Goal: Answer question/provide support: Share knowledge or assist other users

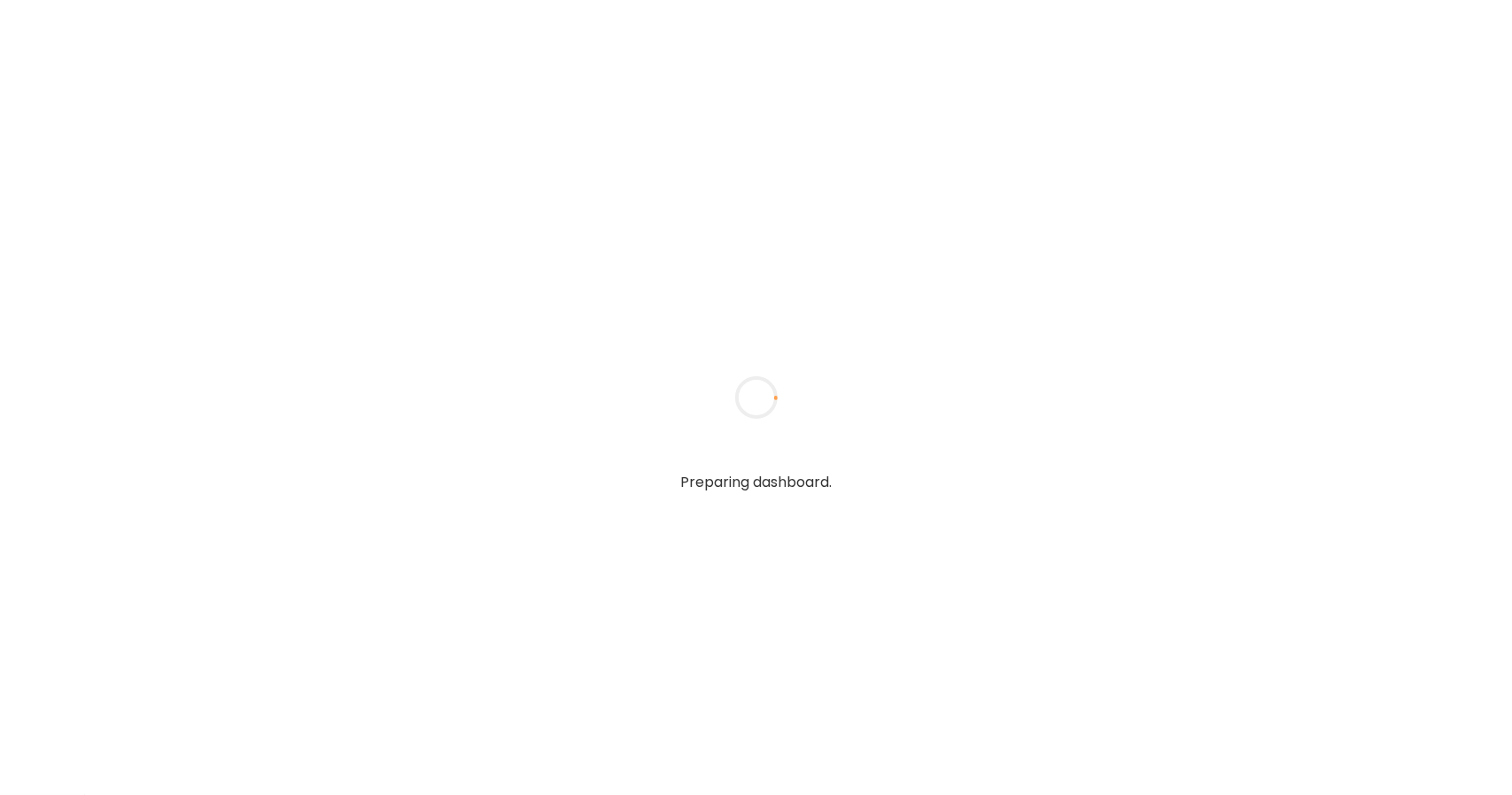
type input "**********"
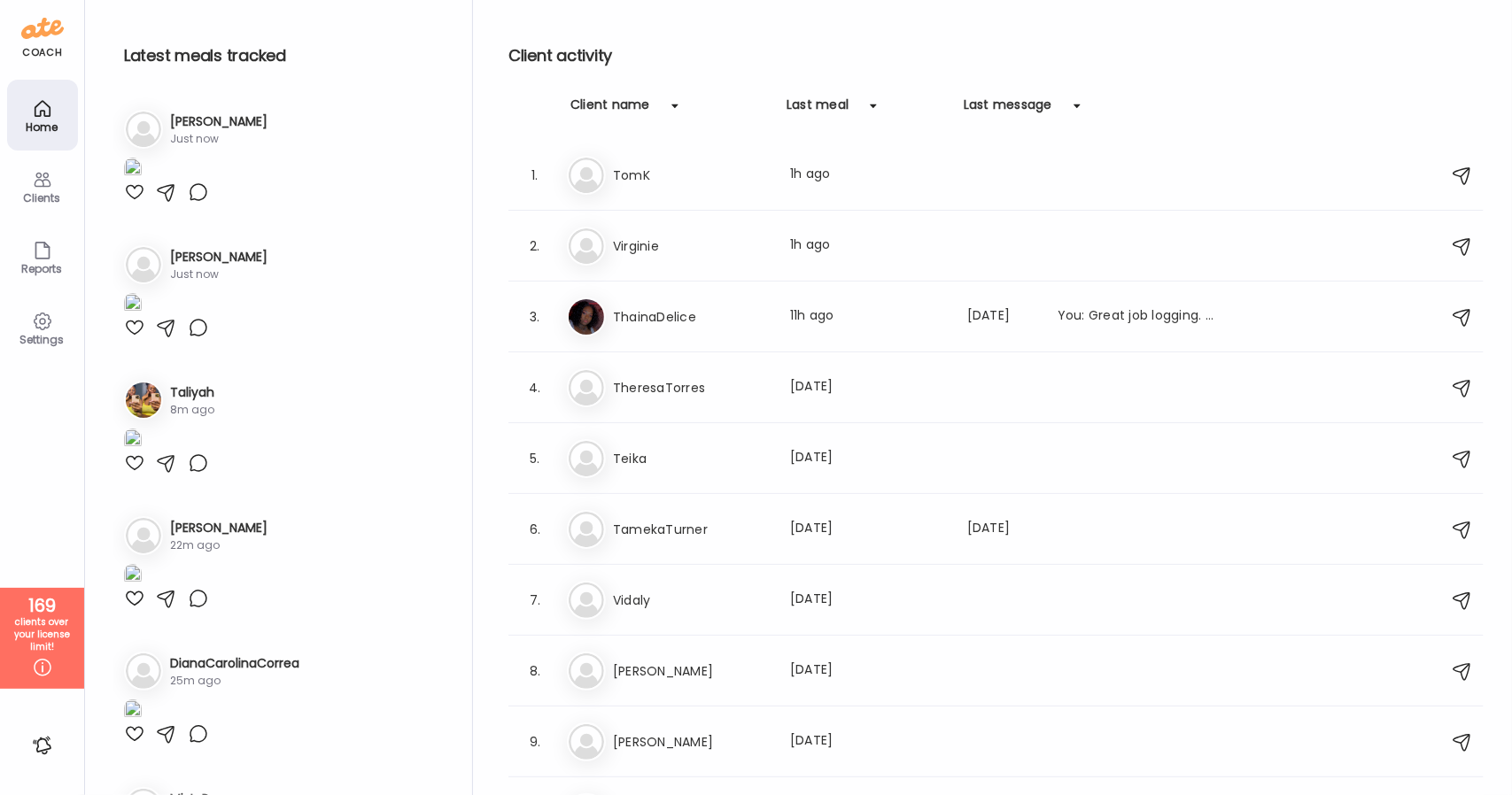
click at [41, 174] on icon at bounding box center [42, 179] width 21 height 21
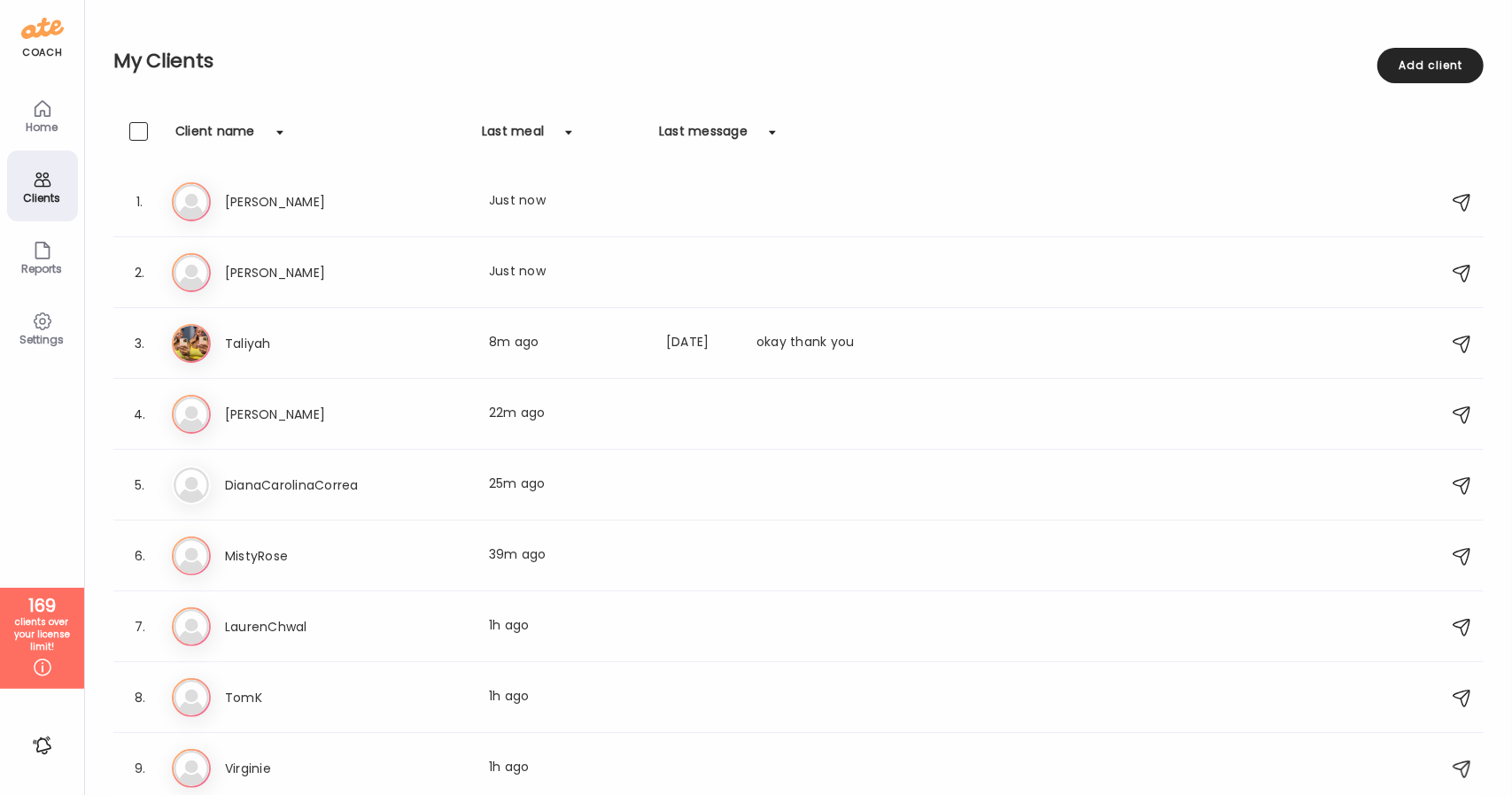
click at [36, 138] on div "Home" at bounding box center [43, 115] width 71 height 71
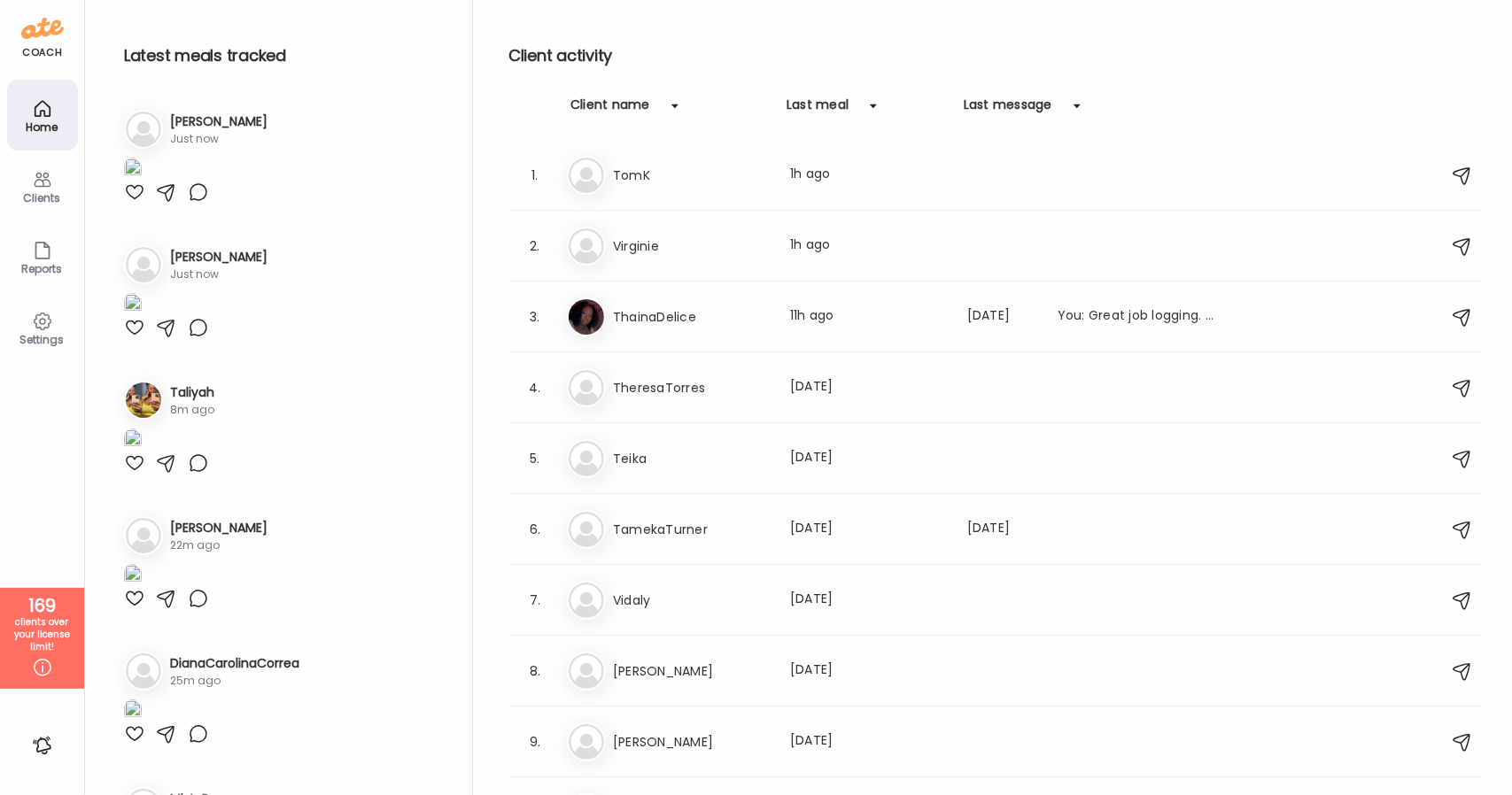
click at [62, 190] on div "Clients" at bounding box center [43, 186] width 71 height 71
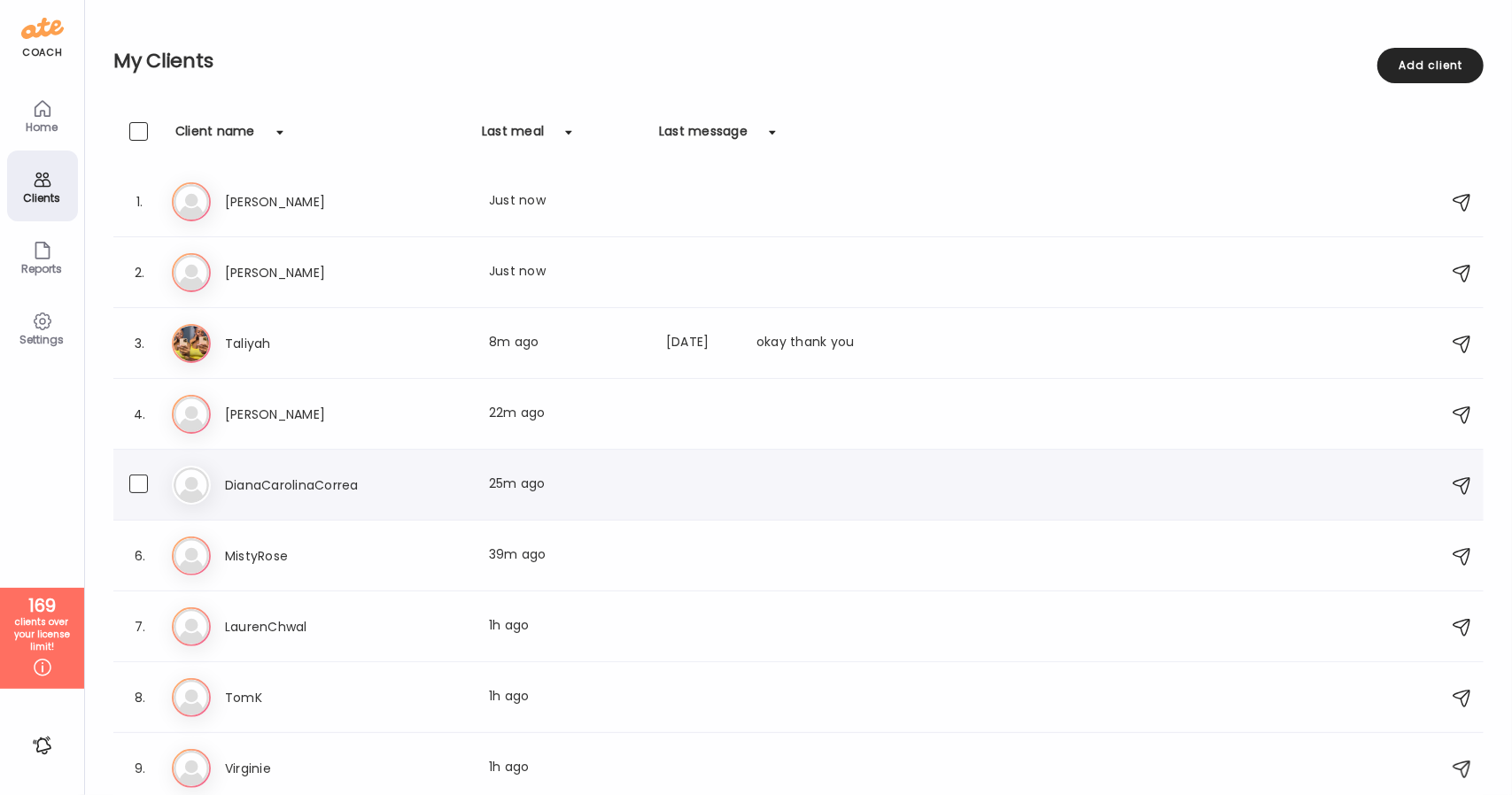
click at [323, 488] on h3 "DianaCarolinaCorrea" at bounding box center [303, 484] width 156 height 21
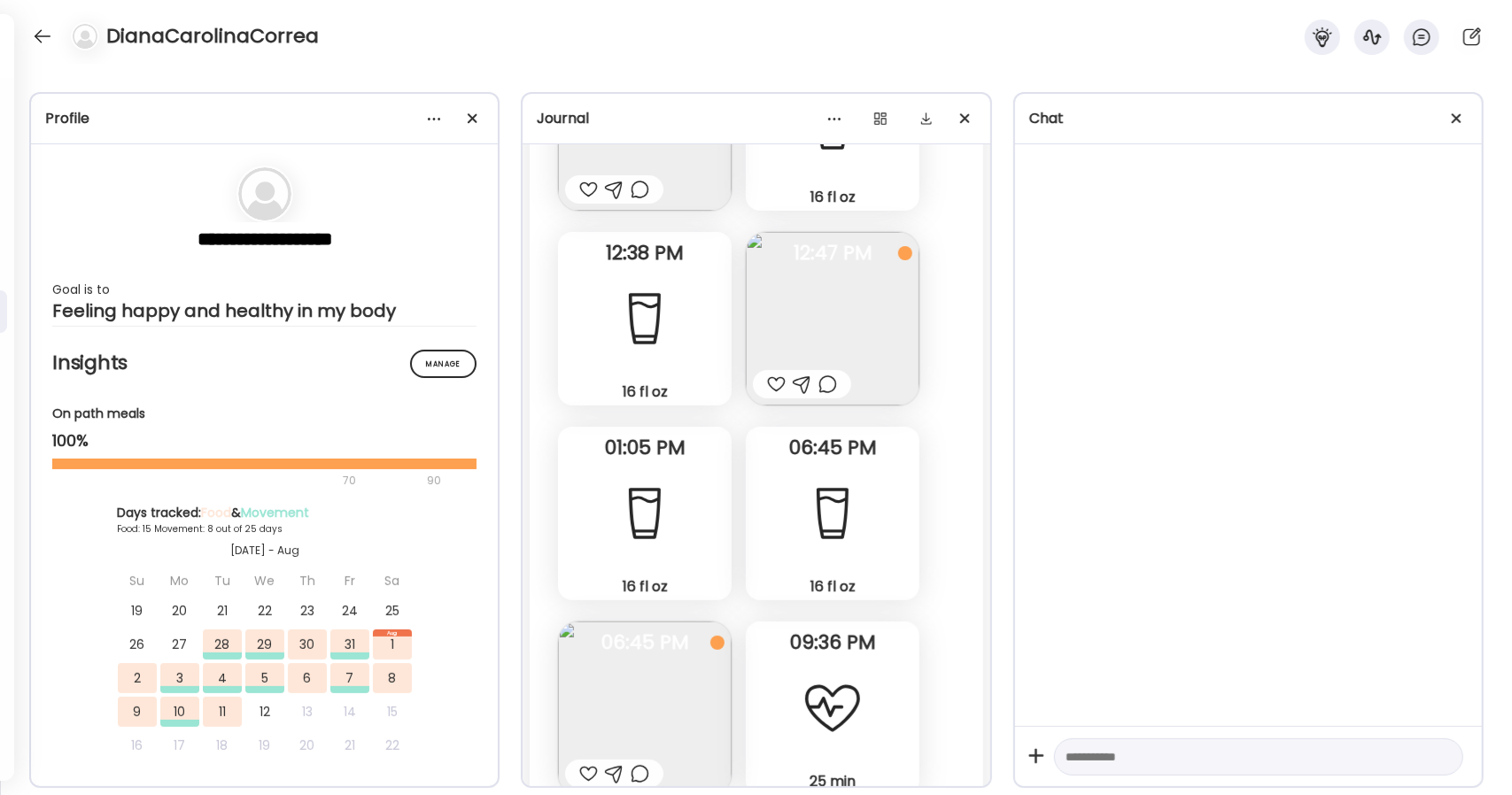
scroll to position [11004, 0]
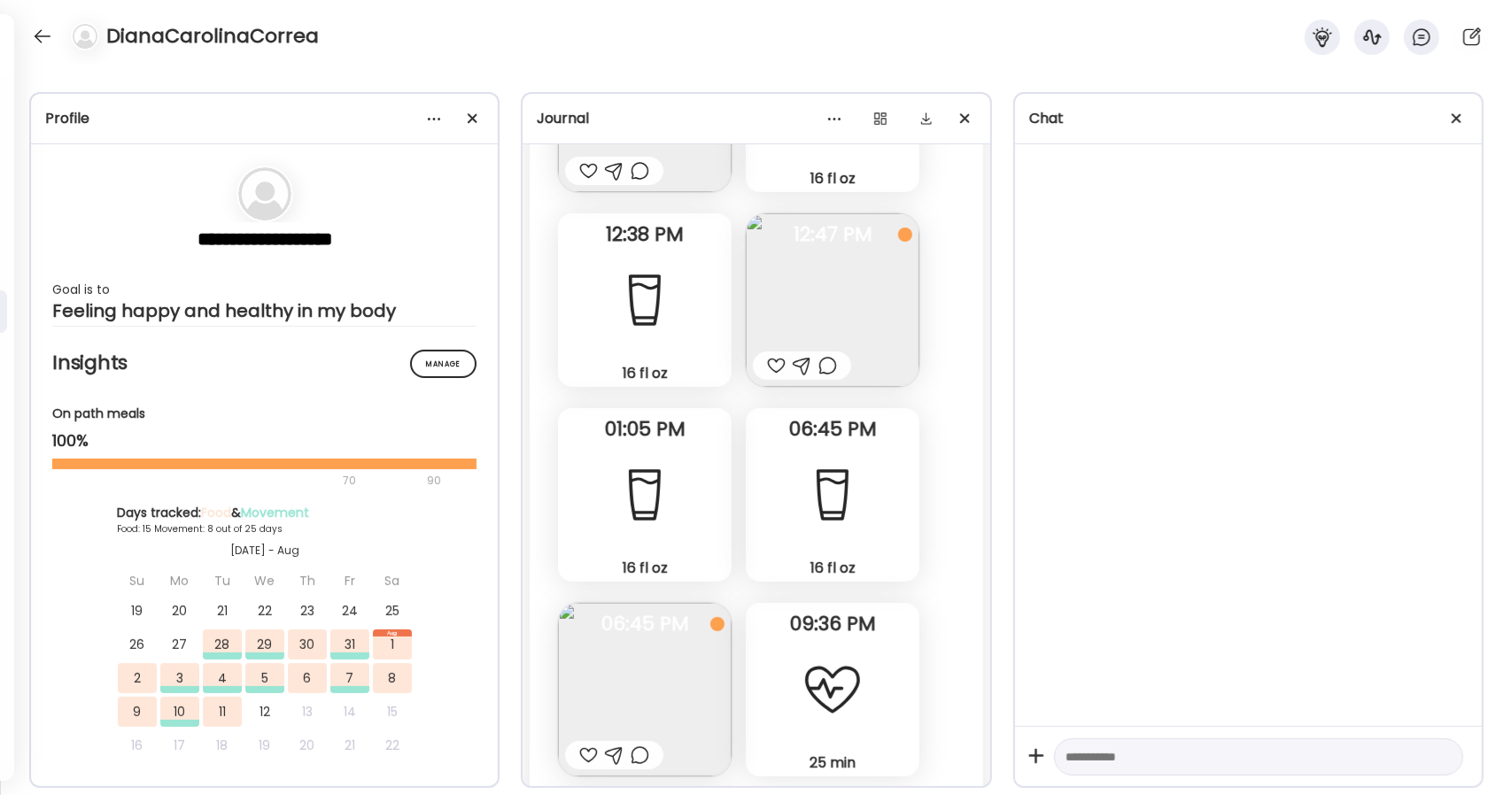
click at [675, 682] on img at bounding box center [645, 690] width 174 height 174
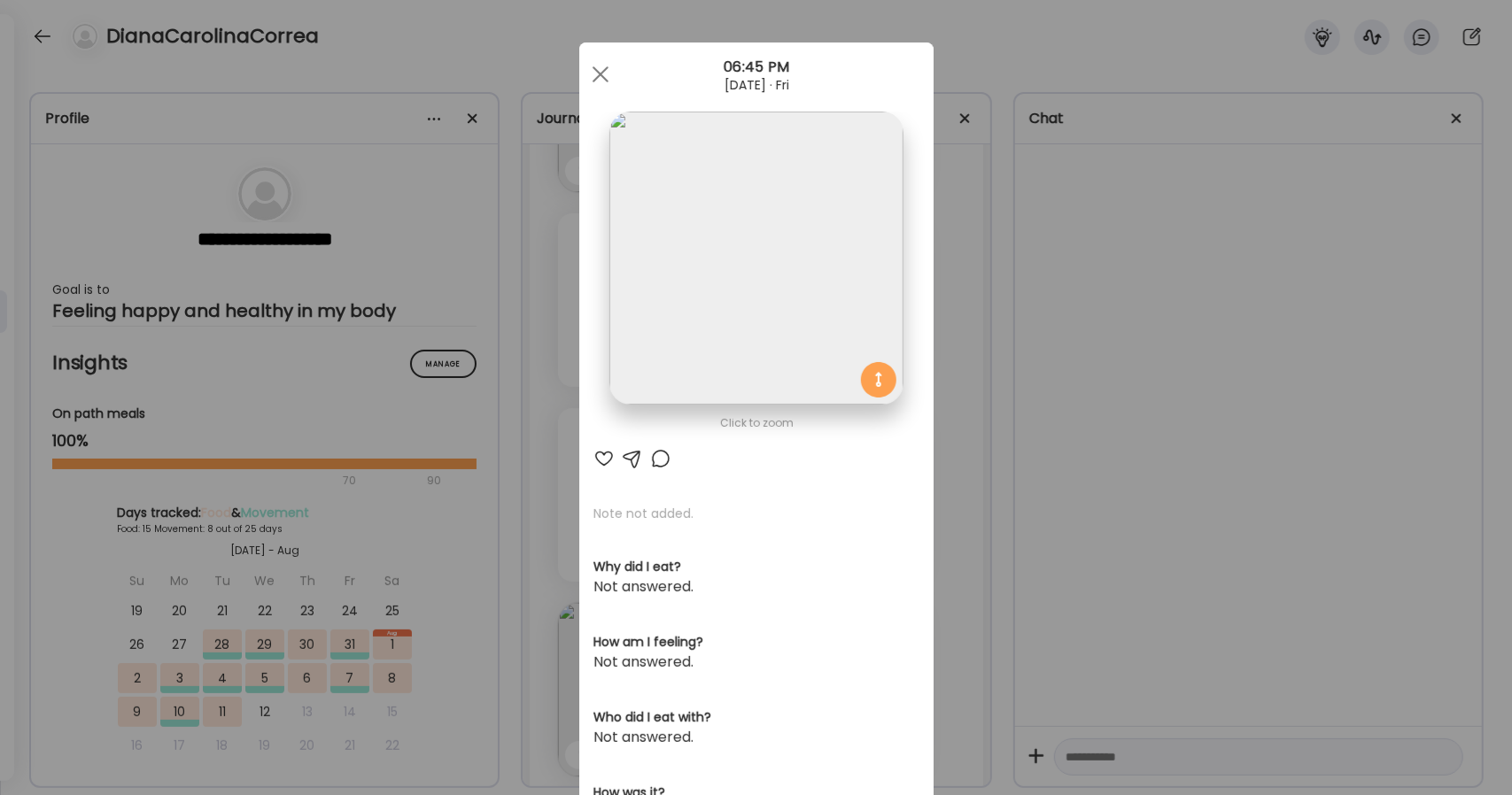
click at [780, 346] on img at bounding box center [756, 258] width 294 height 293
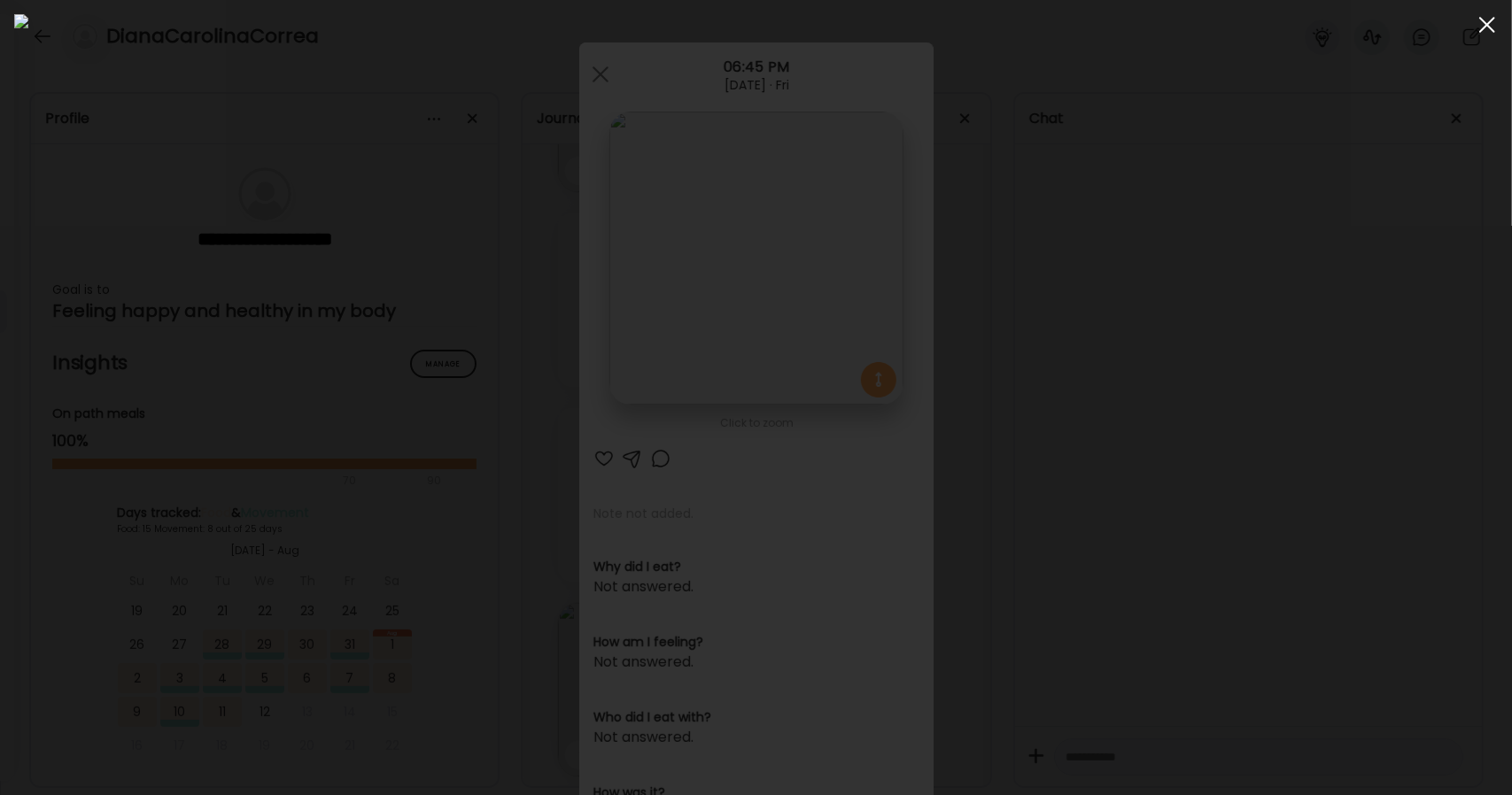
click at [1481, 31] on span at bounding box center [1488, 25] width 16 height 16
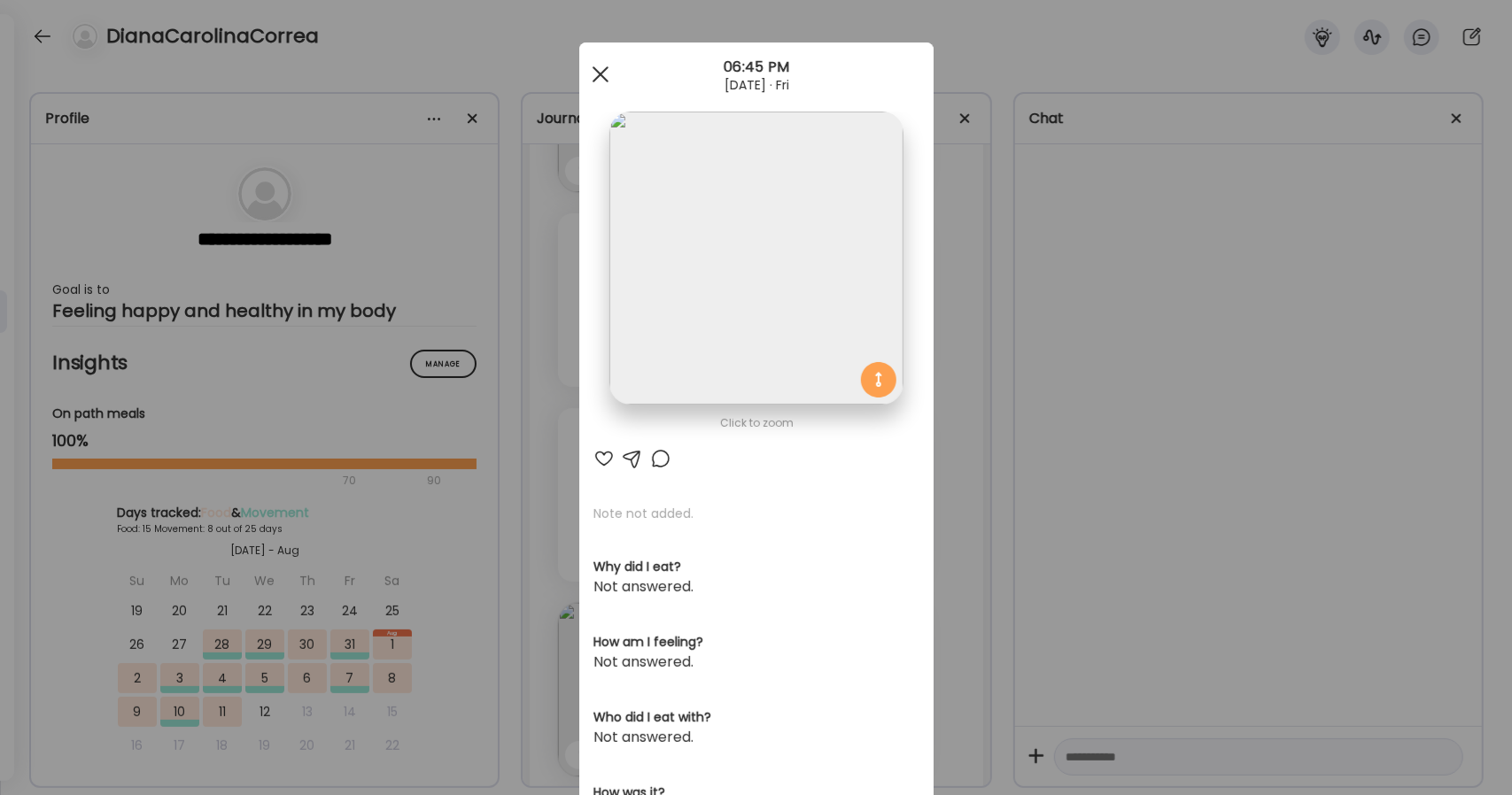
click at [594, 66] on div at bounding box center [600, 74] width 35 height 35
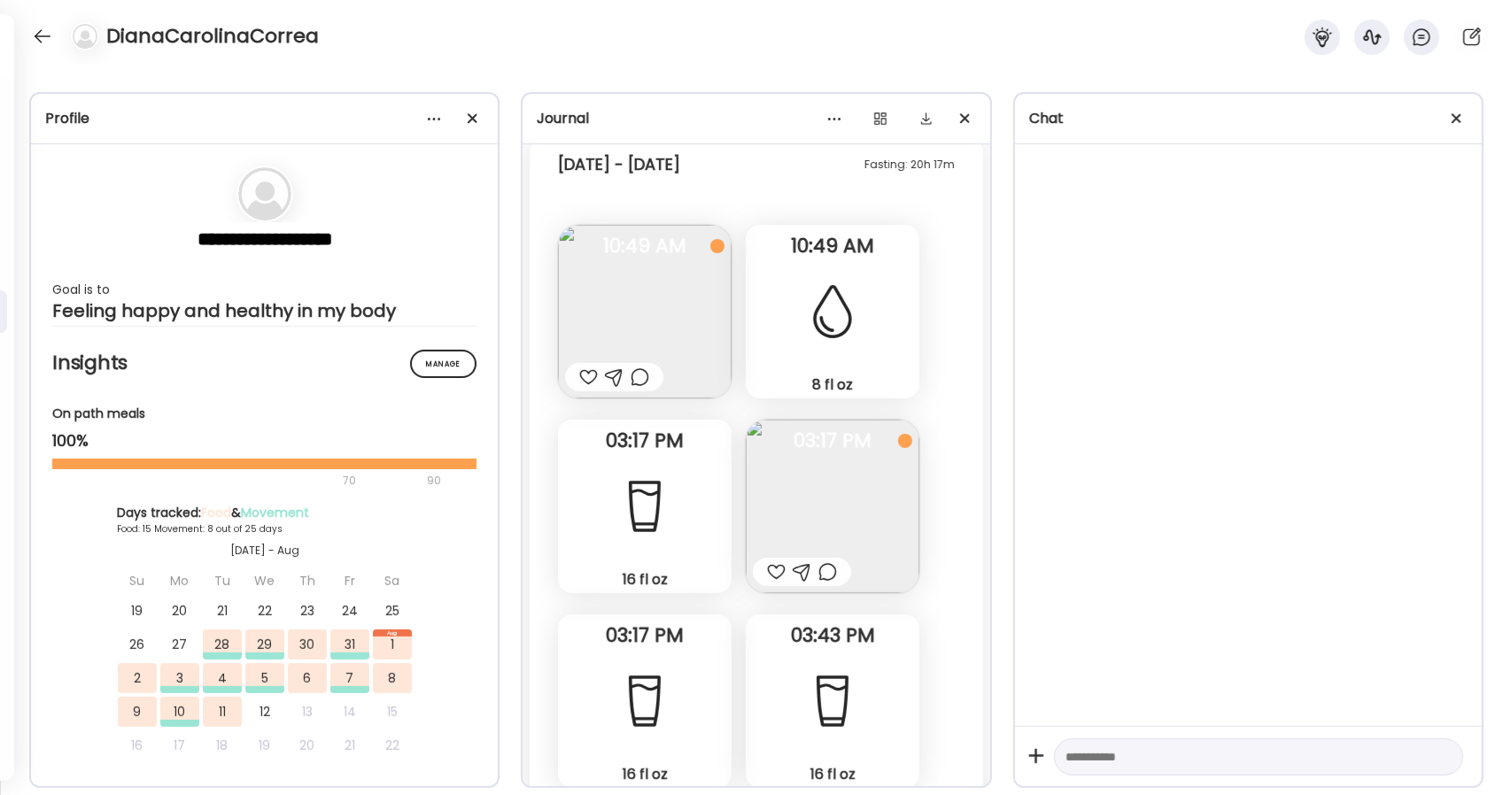
scroll to position [6375, 0]
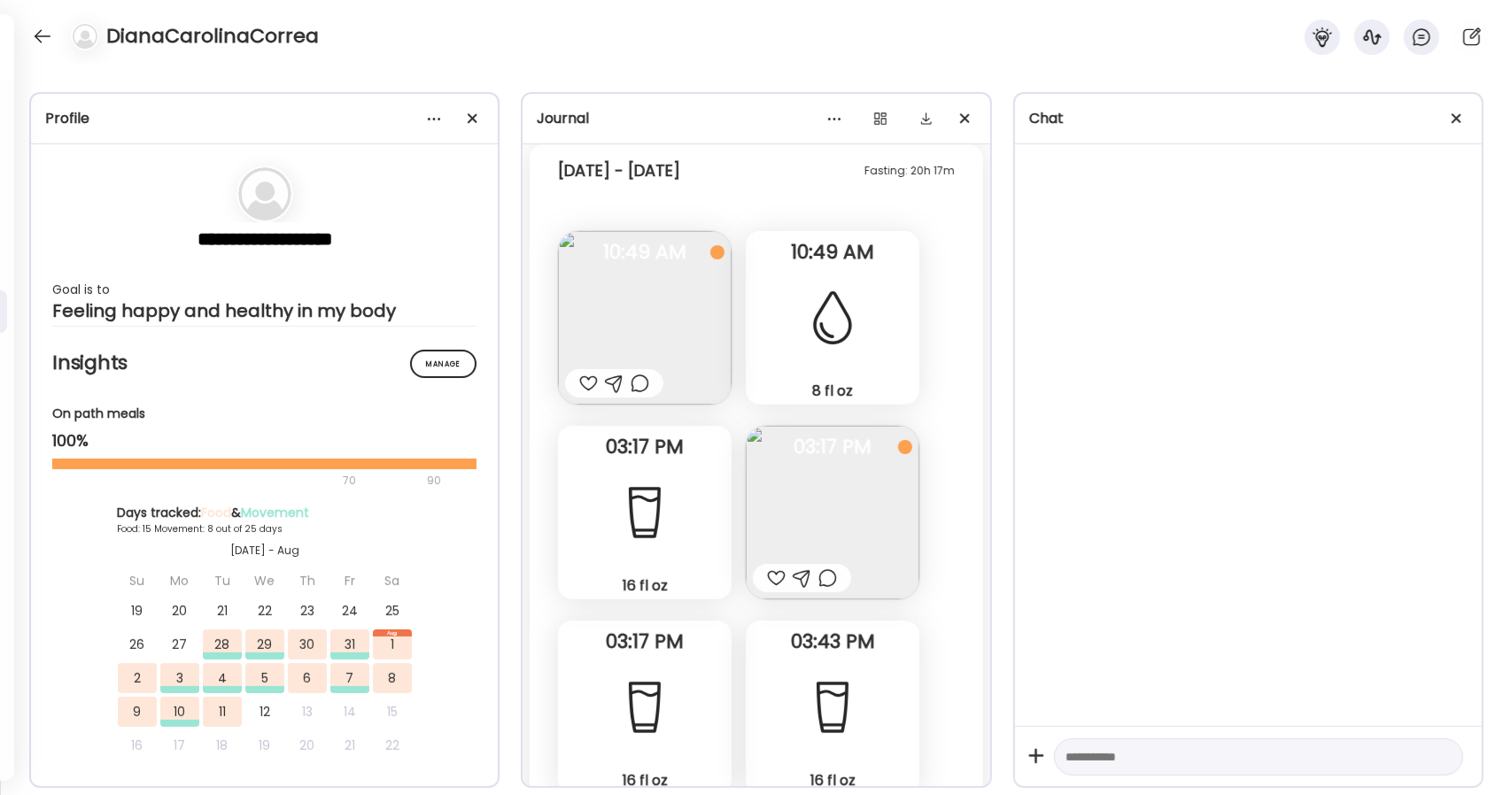
click at [710, 313] on img at bounding box center [645, 318] width 174 height 174
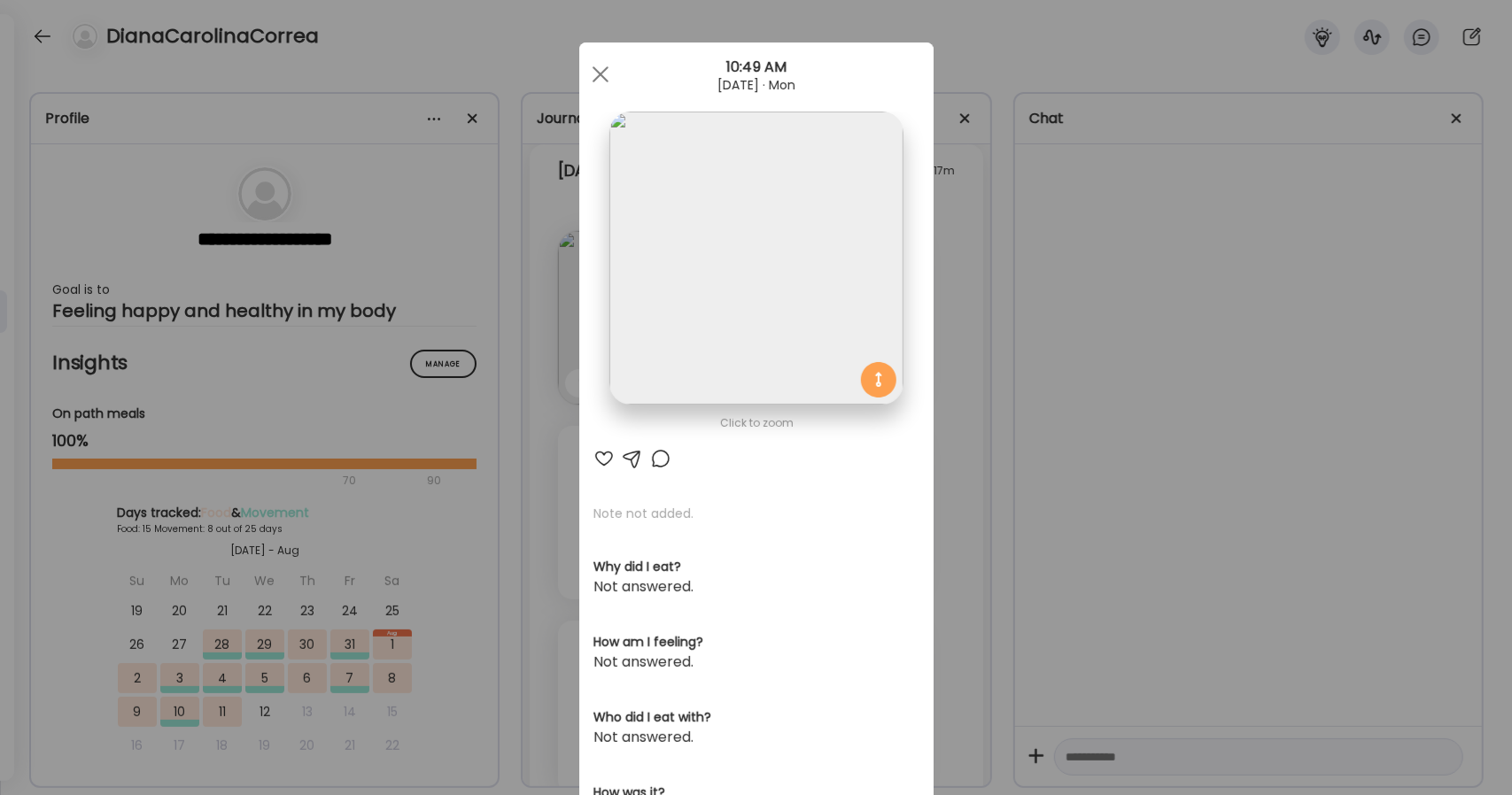
click at [710, 313] on img at bounding box center [756, 258] width 294 height 293
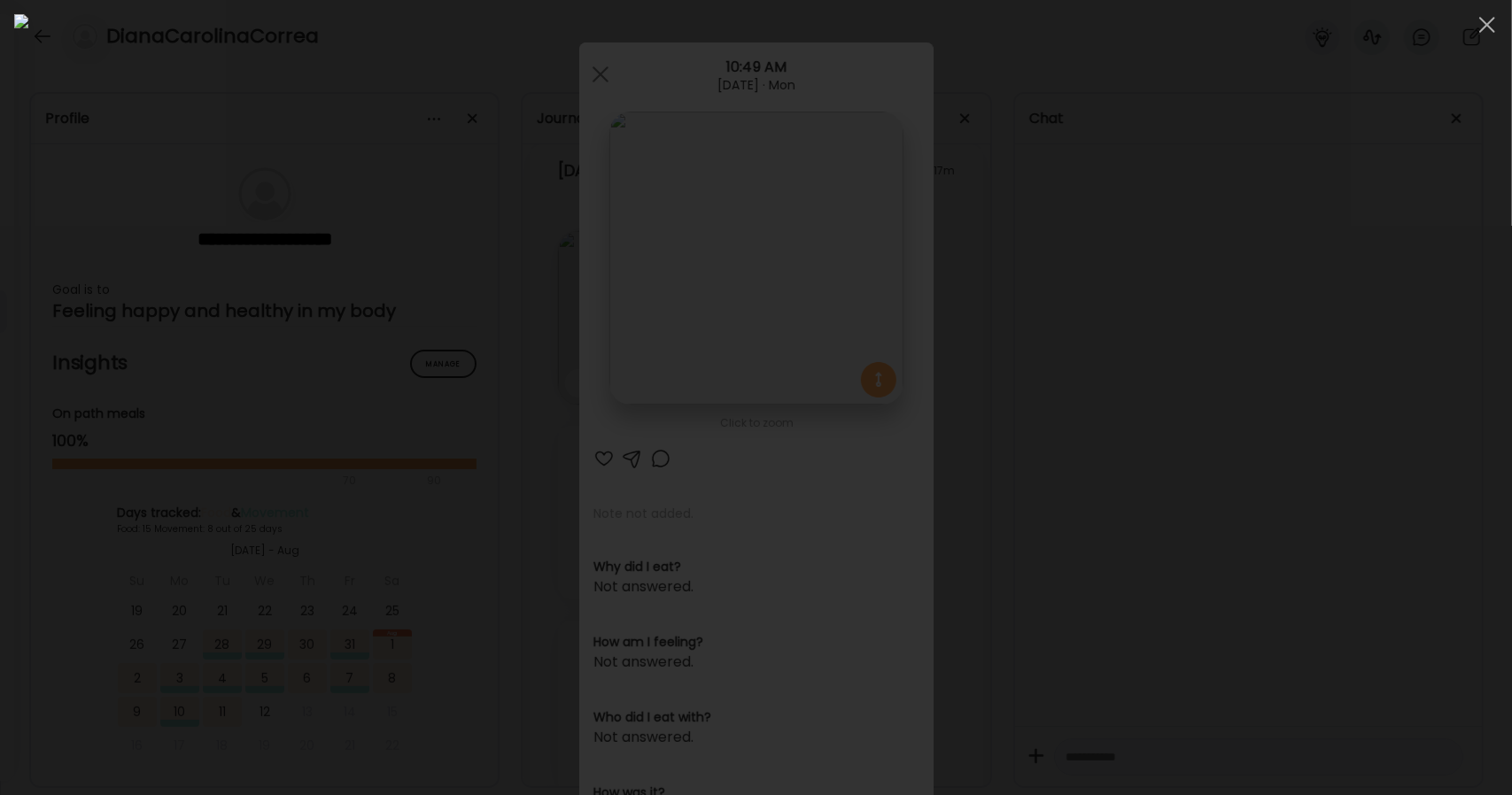
click at [1201, 263] on div at bounding box center [756, 398] width 1484 height 767
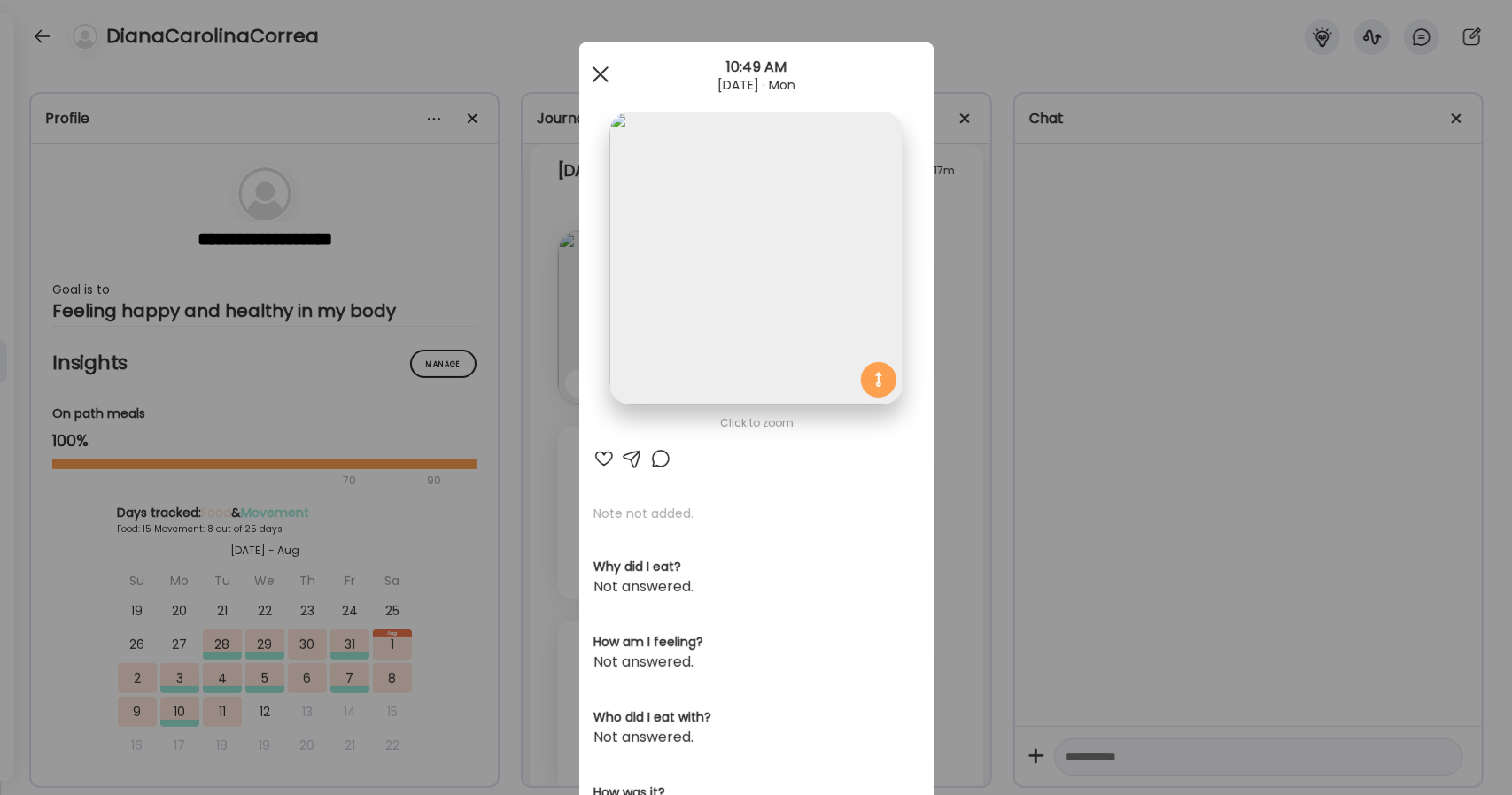
click at [597, 64] on div at bounding box center [600, 74] width 35 height 35
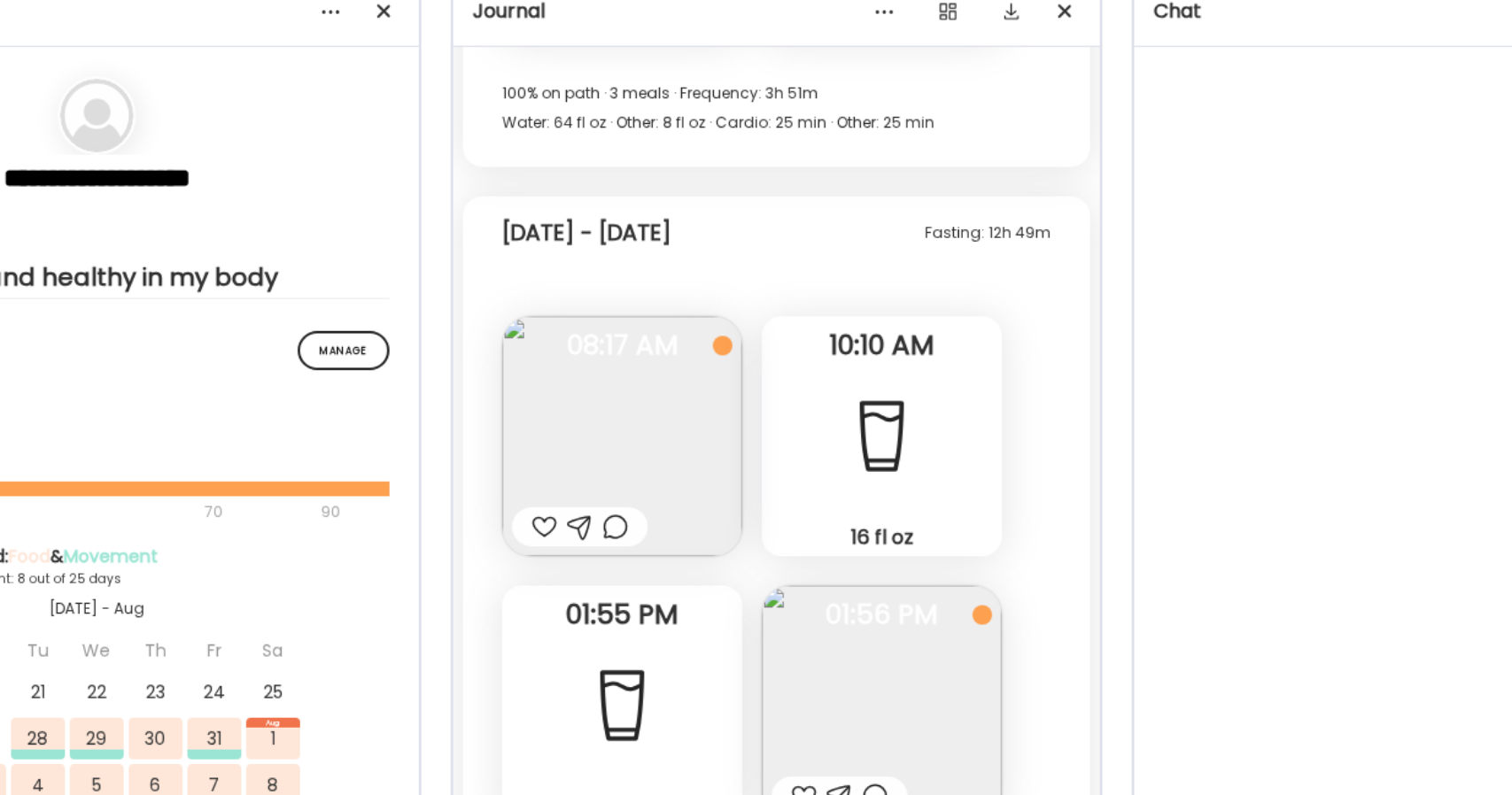
scroll to position [9978, 0]
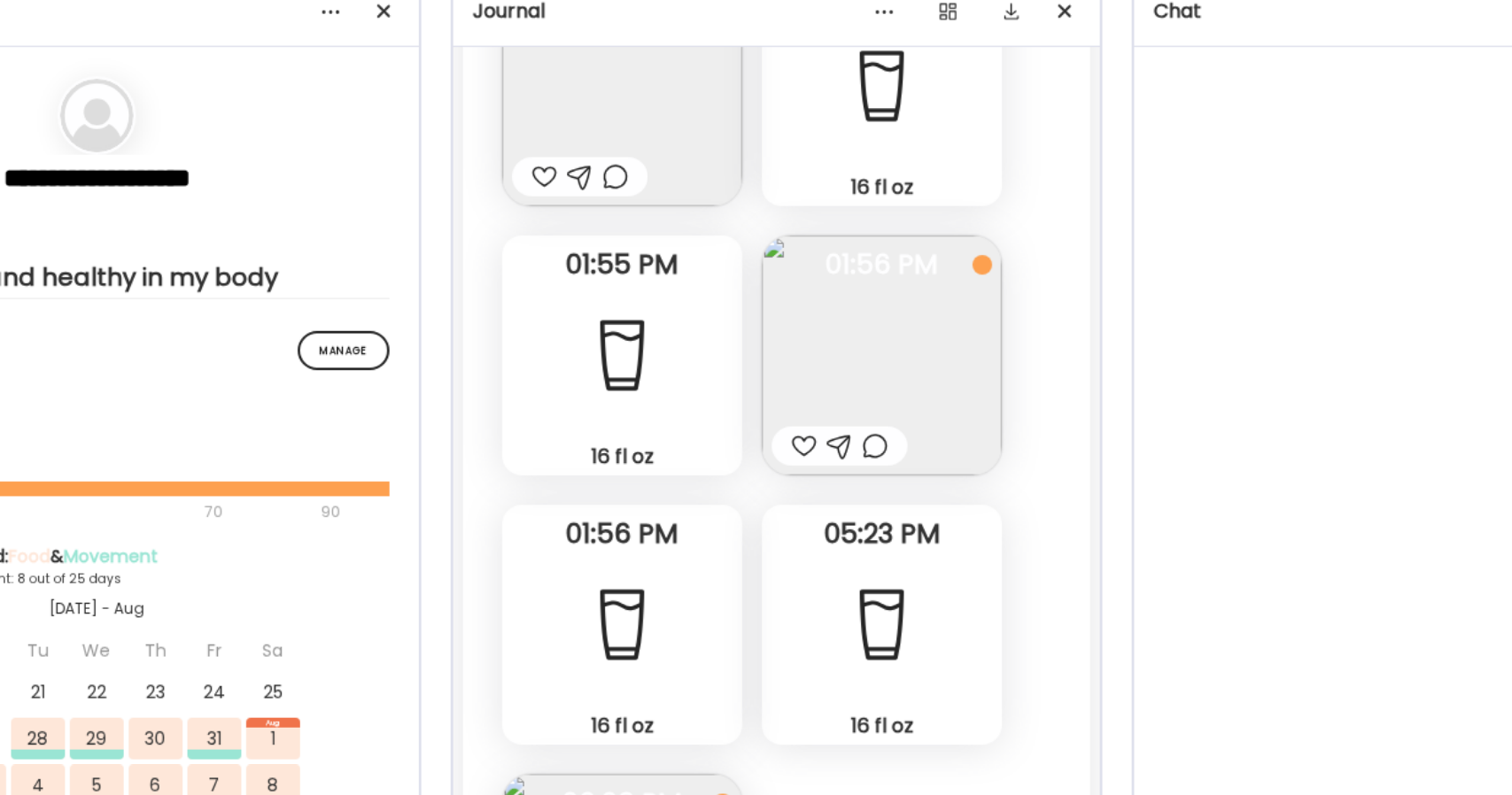
click at [821, 388] on img at bounding box center [833, 368] width 174 height 174
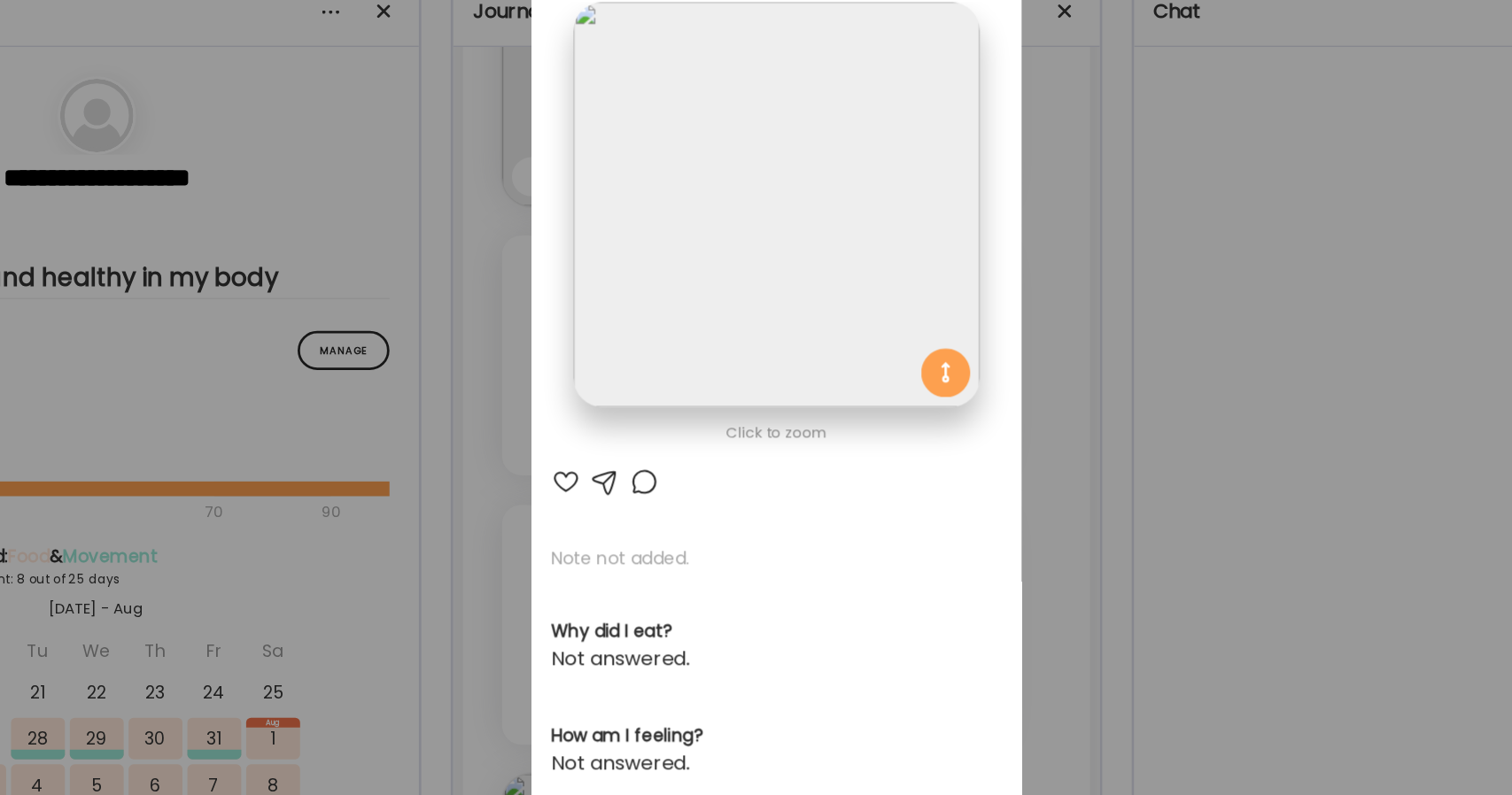
click at [732, 291] on img at bounding box center [756, 258] width 294 height 293
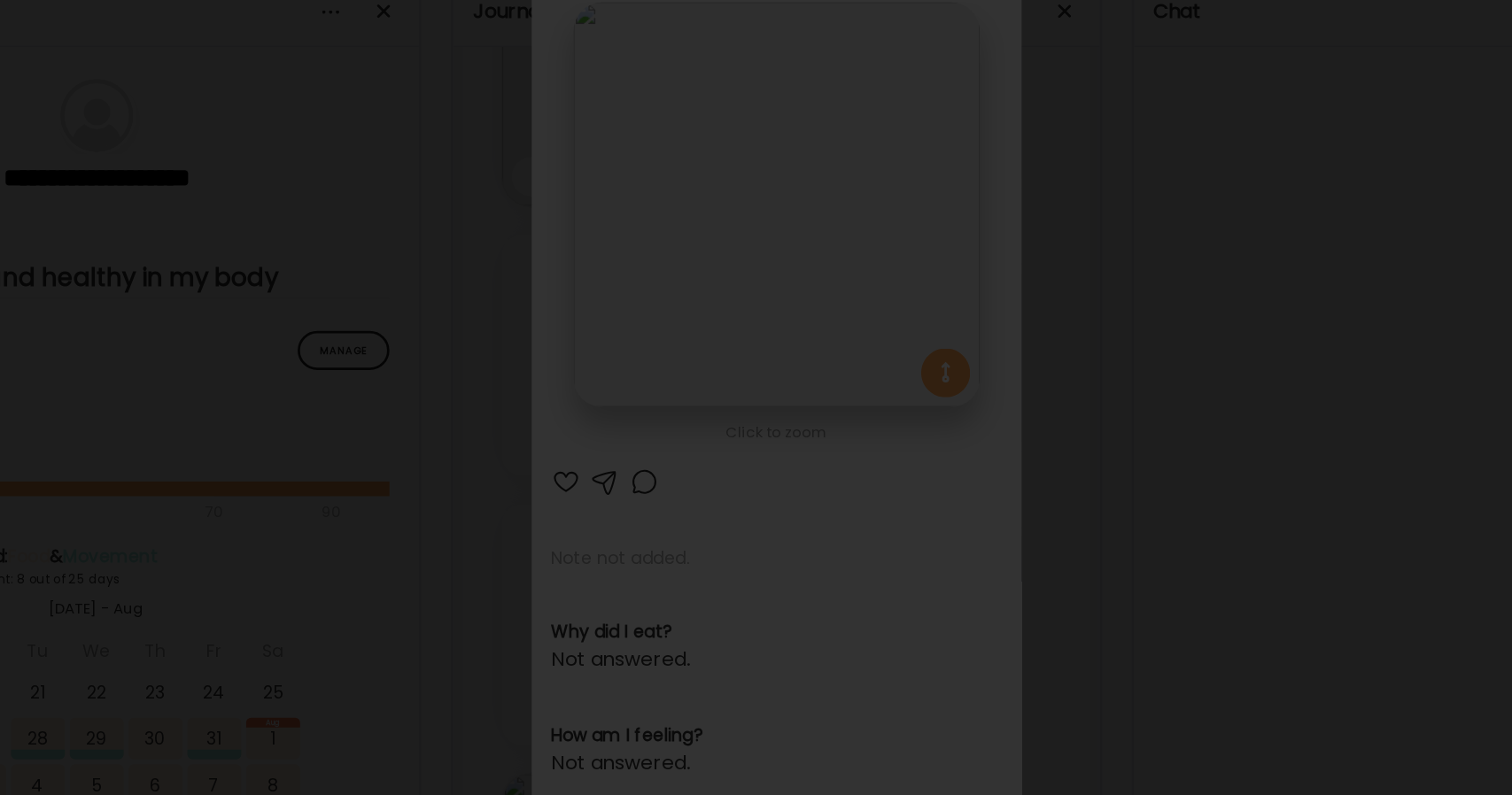
click at [1199, 284] on div at bounding box center [756, 398] width 1484 height 767
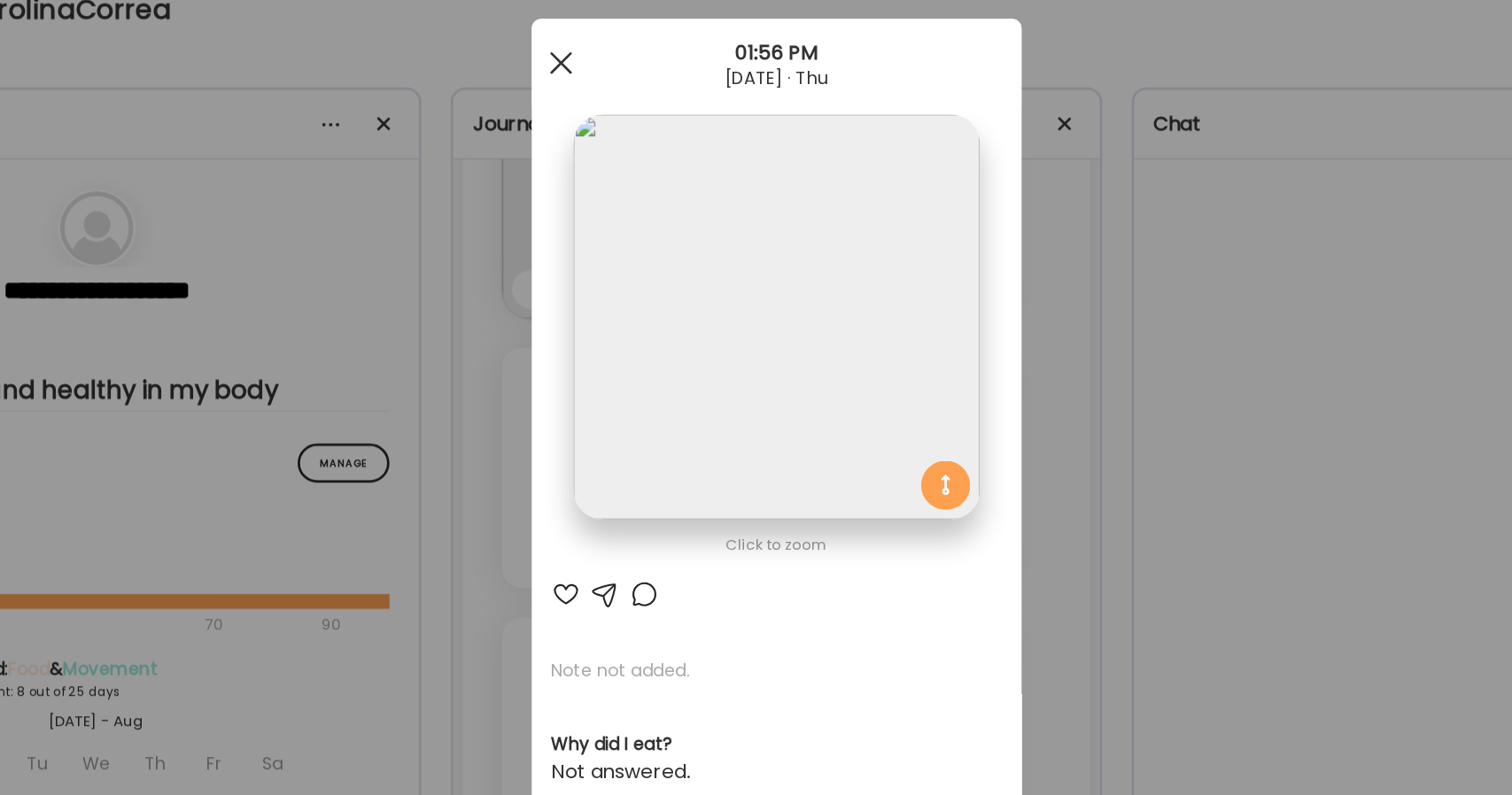
click at [600, 77] on div at bounding box center [600, 74] width 35 height 35
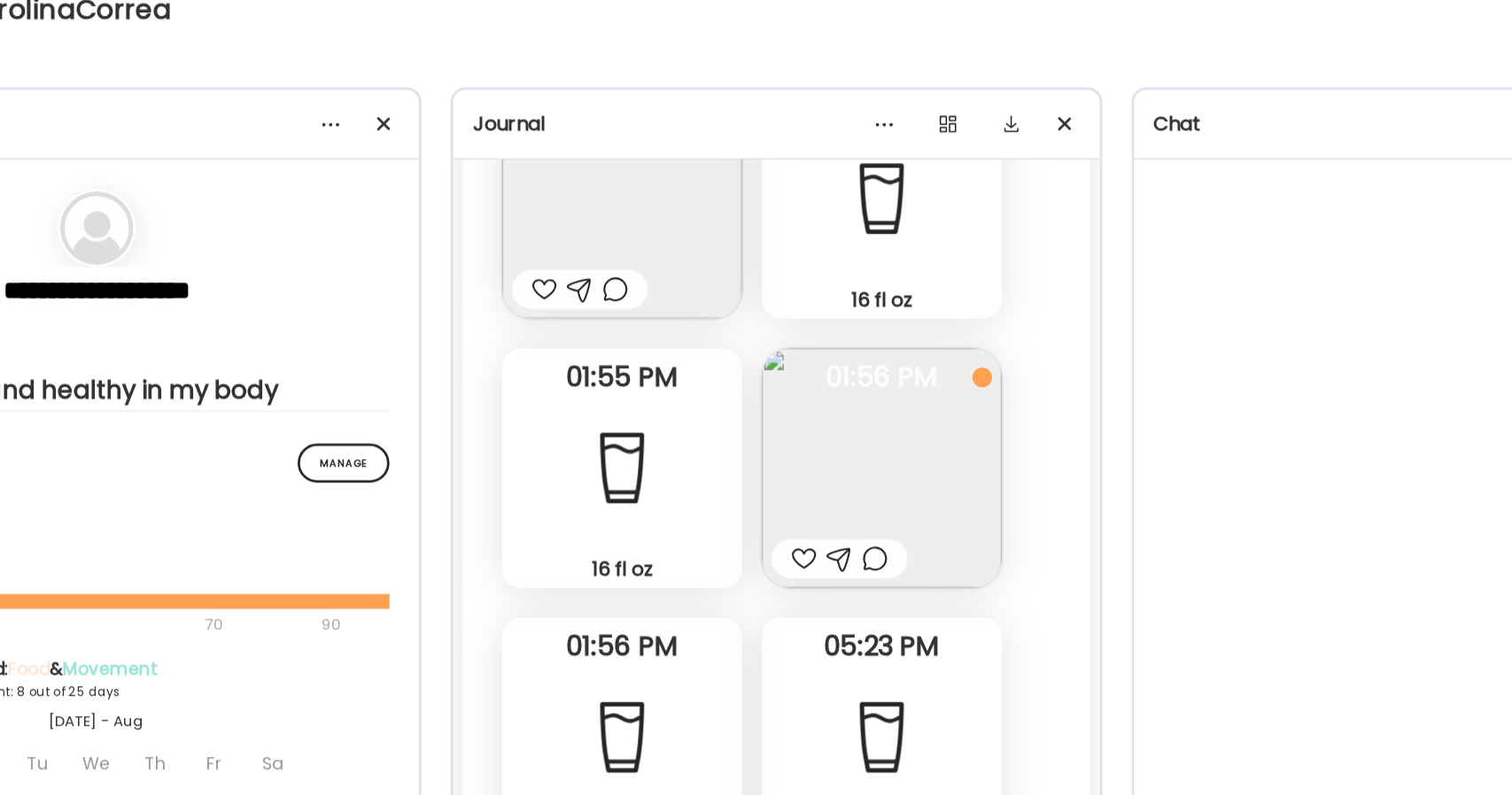
drag, startPoint x: 789, startPoint y: 316, endPoint x: 796, endPoint y: 328, distance: 13.9
click at [796, 328] on img at bounding box center [833, 368] width 174 height 174
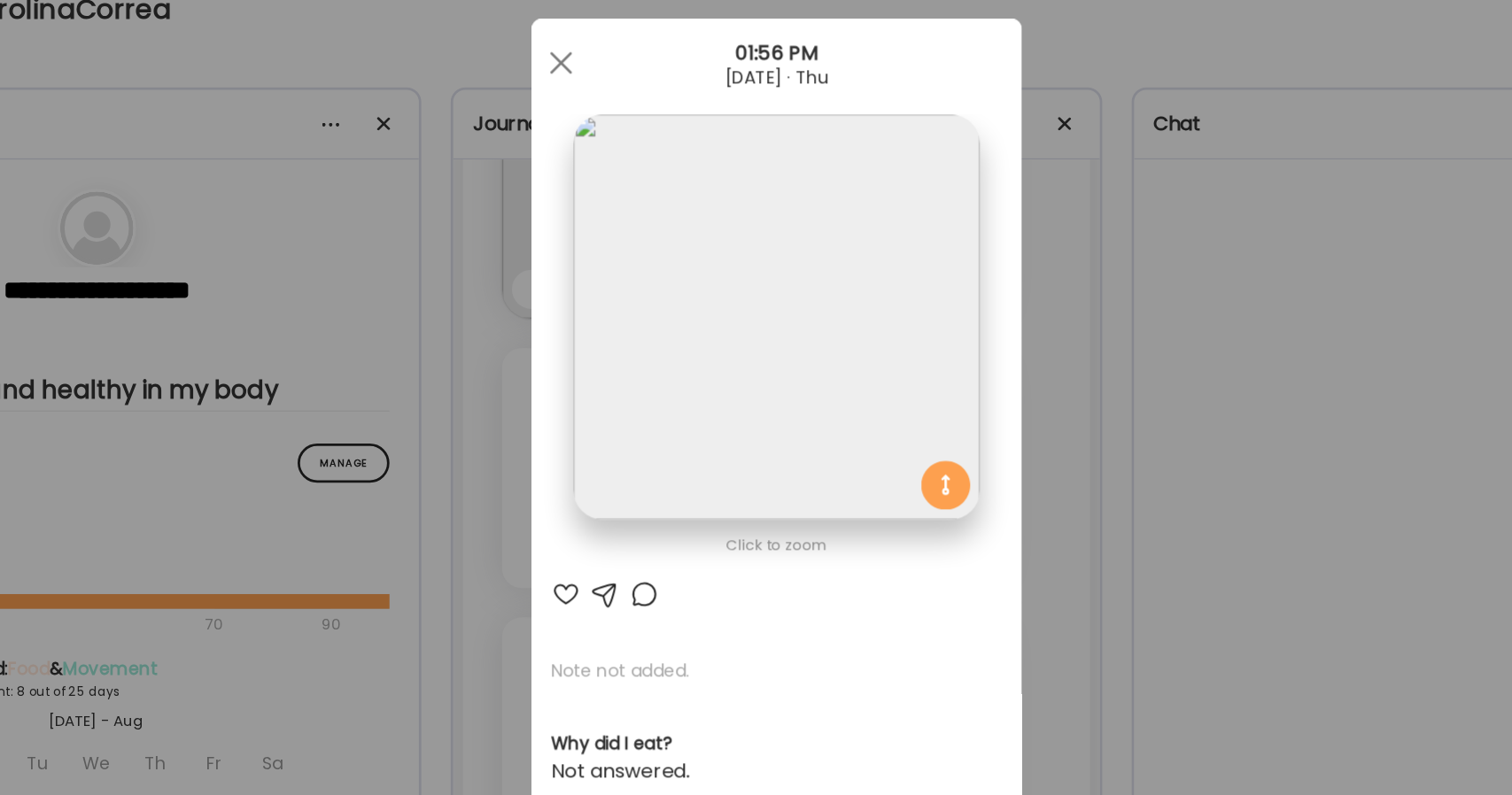
click at [648, 143] on img at bounding box center [756, 258] width 294 height 293
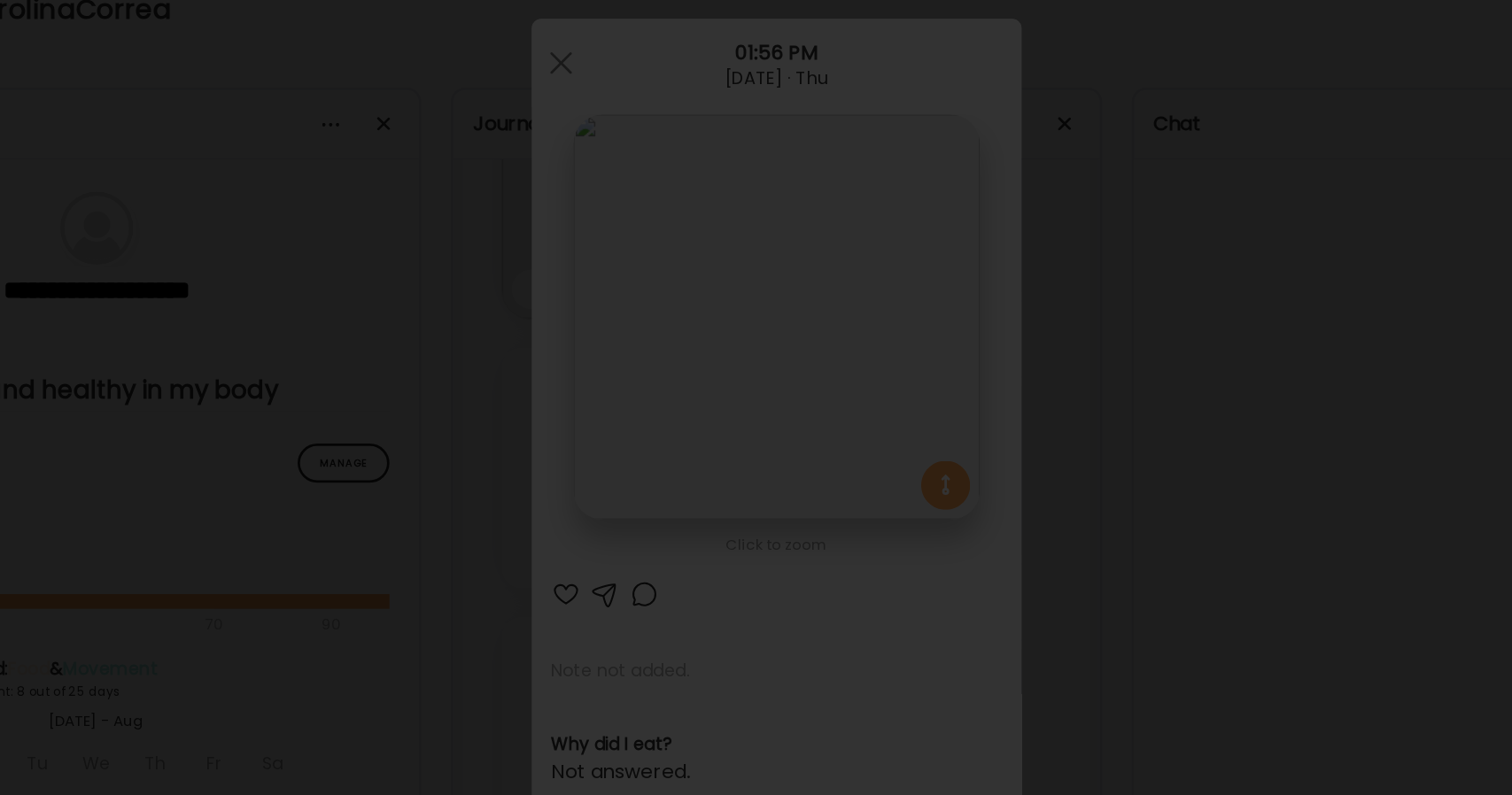
click at [1172, 206] on div at bounding box center [756, 398] width 1484 height 767
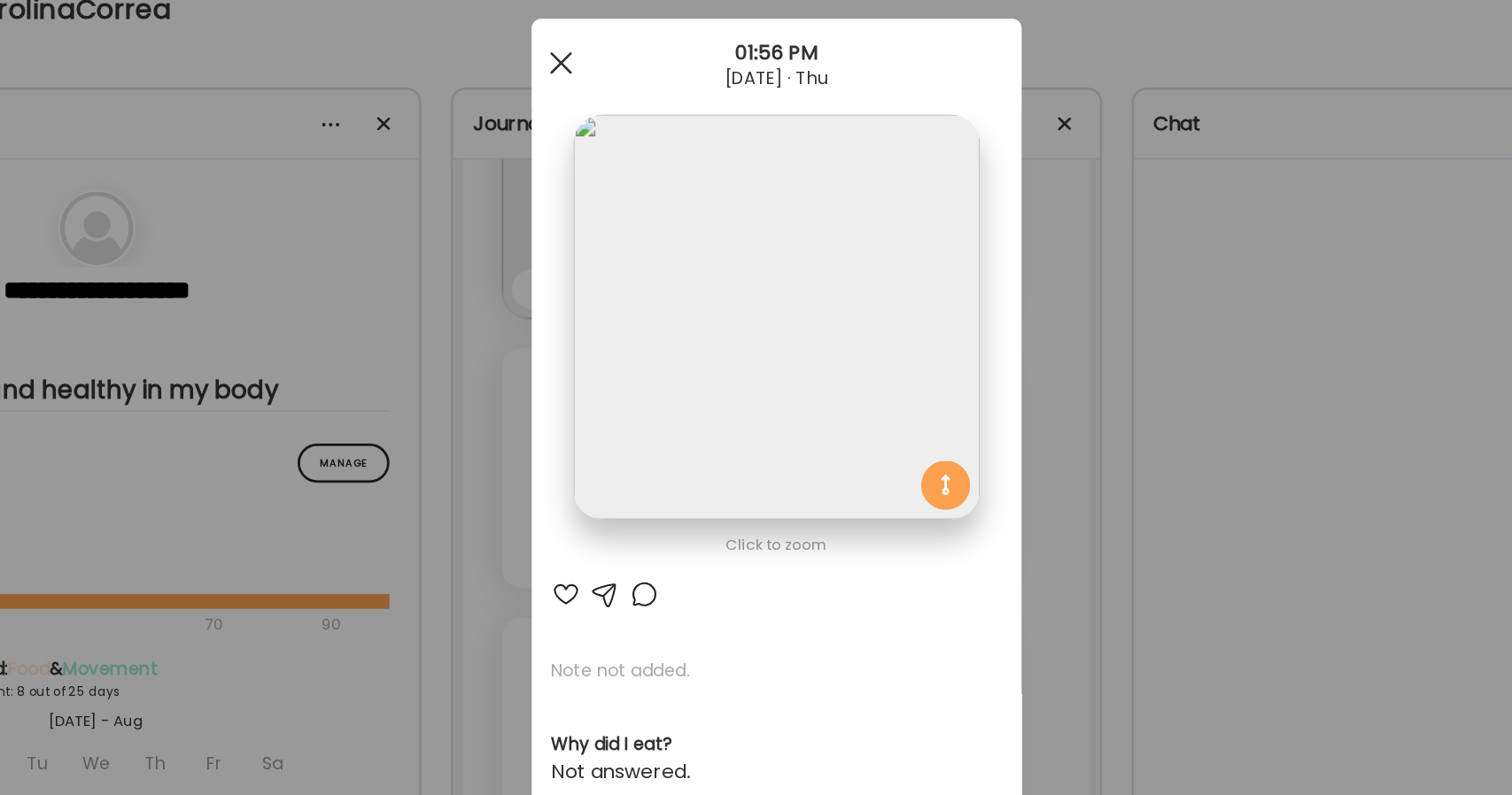
click at [592, 71] on div at bounding box center [600, 74] width 35 height 35
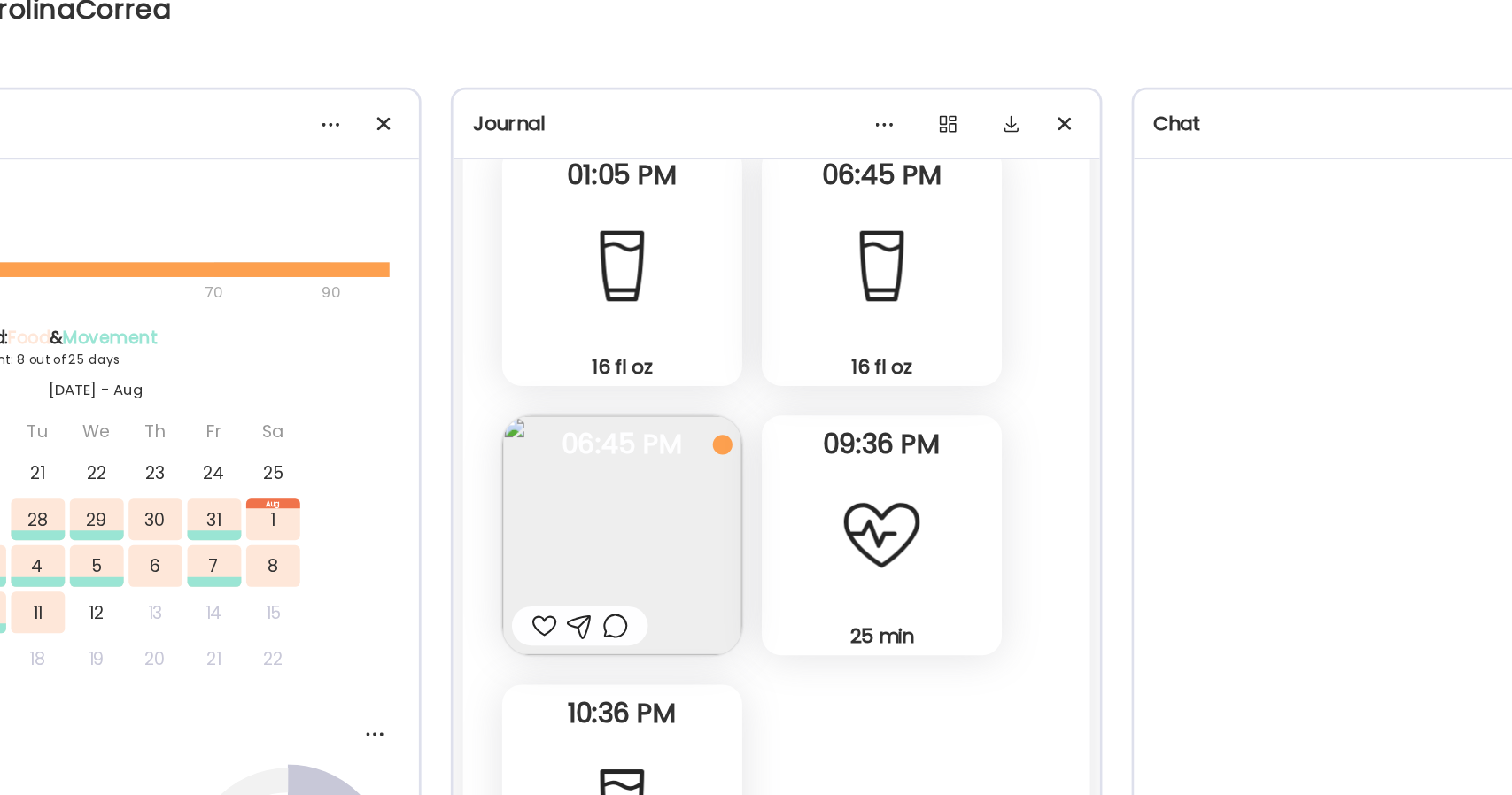
scroll to position [11278, 0]
click at [701, 438] on img at bounding box center [645, 416] width 174 height 174
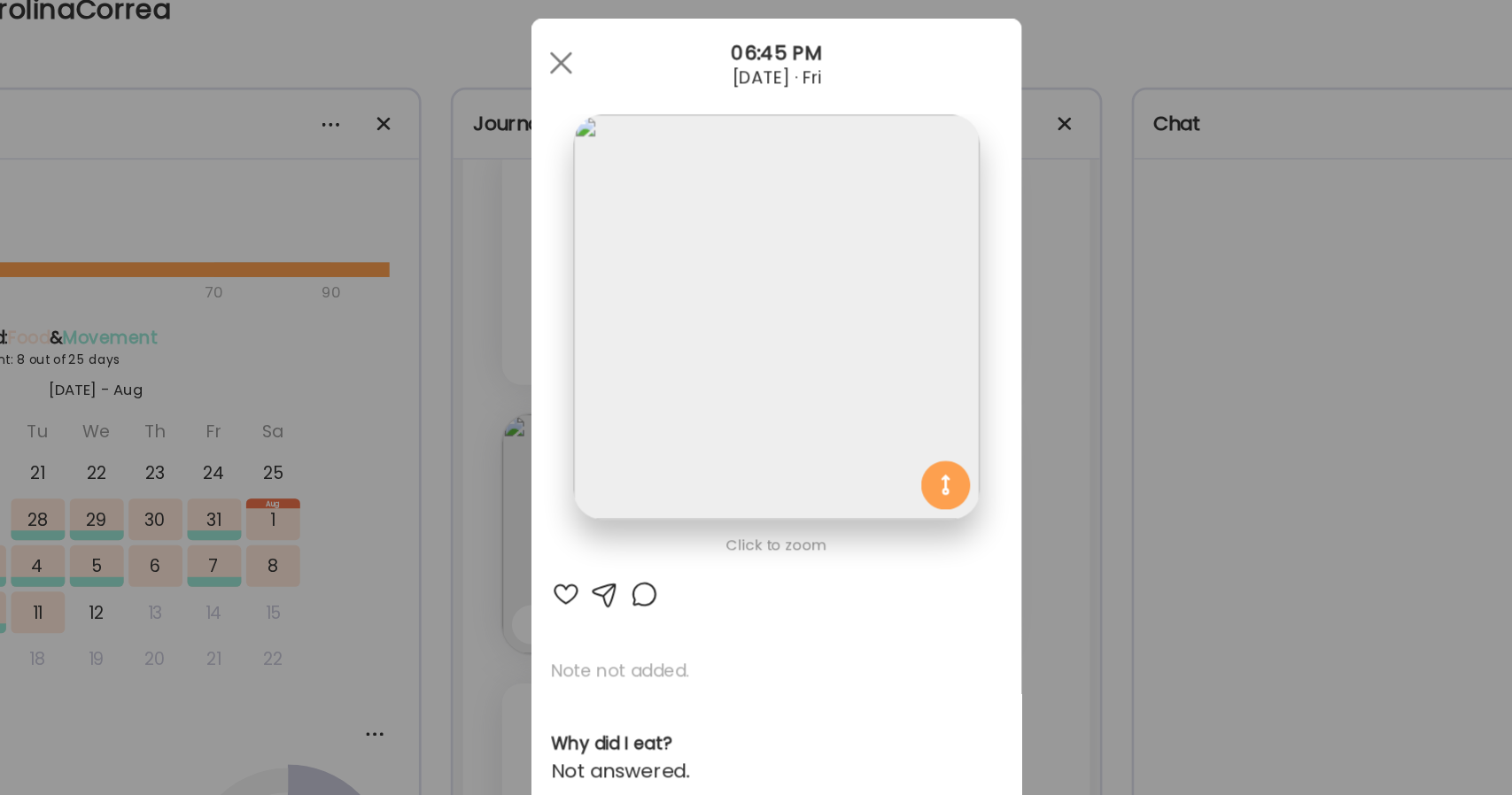
click at [711, 361] on img at bounding box center [756, 258] width 294 height 293
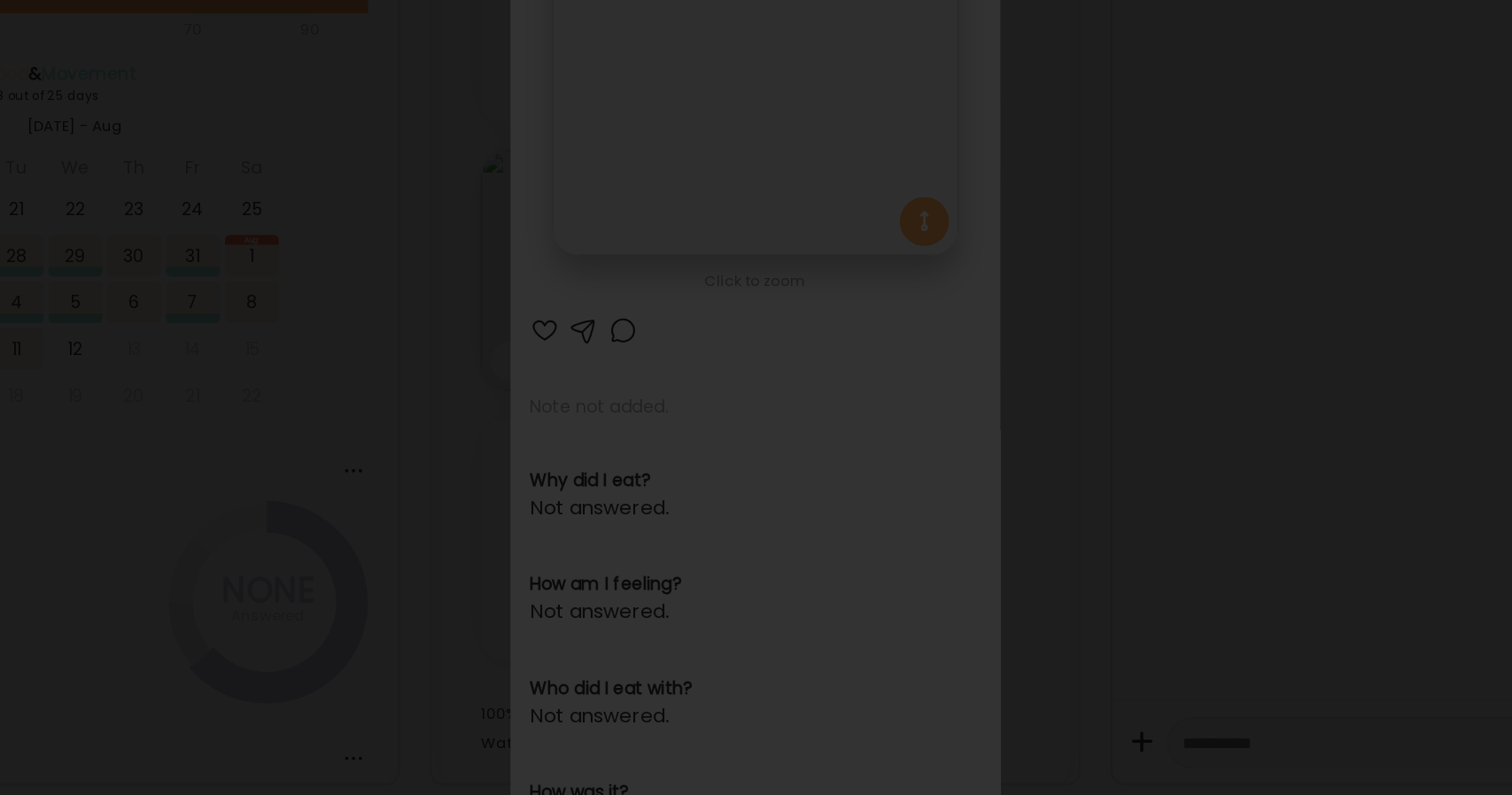
click at [1248, 474] on div at bounding box center [756, 398] width 1484 height 767
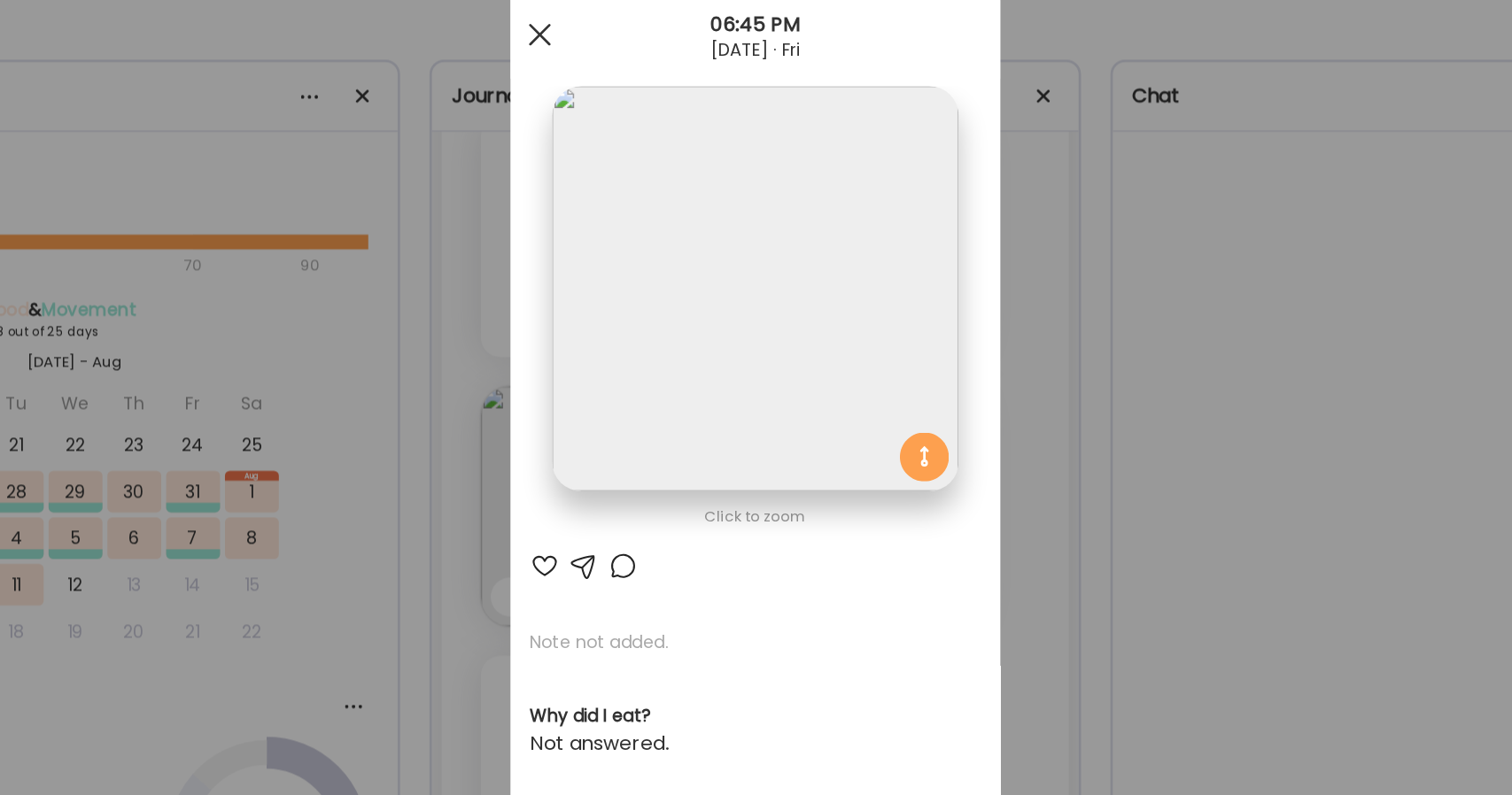
drag, startPoint x: 614, startPoint y: 83, endPoint x: 597, endPoint y: 75, distance: 18.8
click at [597, 75] on div "Ate Coach Dashboard 06:45 PM Aug 08, 2025 · Fri" at bounding box center [756, 74] width 354 height 63
click at [597, 75] on div at bounding box center [600, 74] width 35 height 35
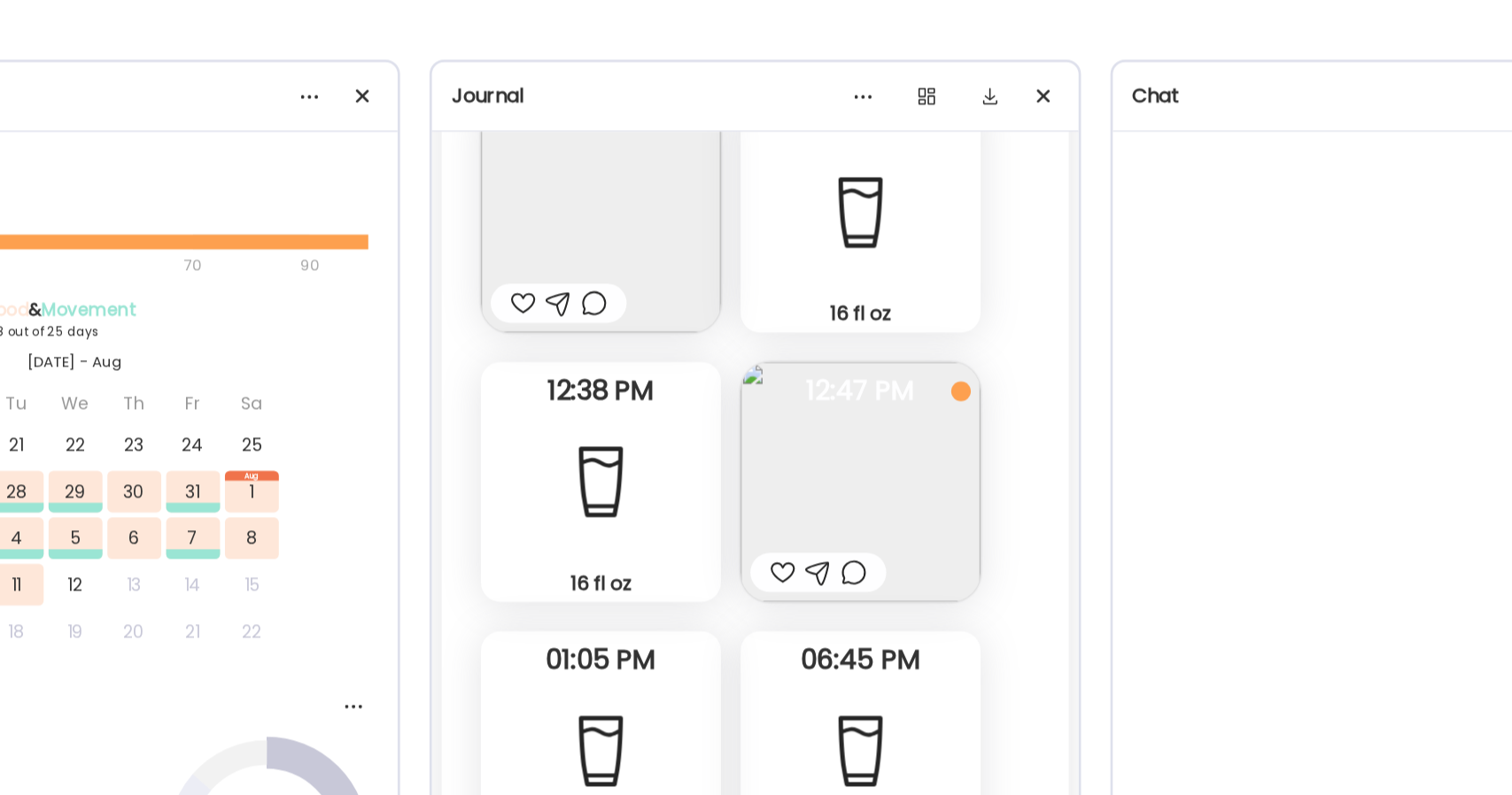
scroll to position [10907, 0]
click at [843, 440] on img at bounding box center [833, 397] width 174 height 174
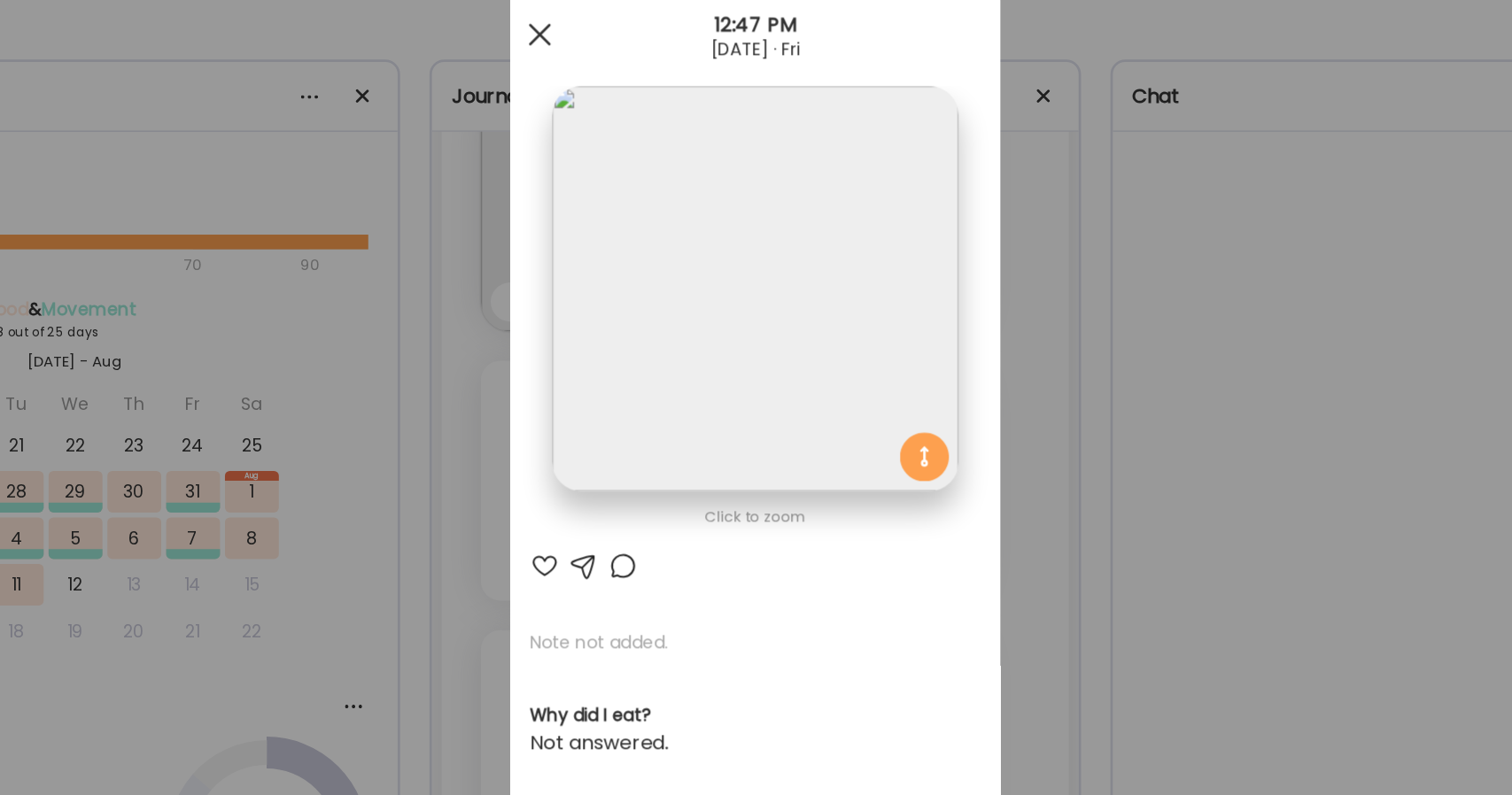
click at [583, 80] on div at bounding box center [600, 74] width 35 height 35
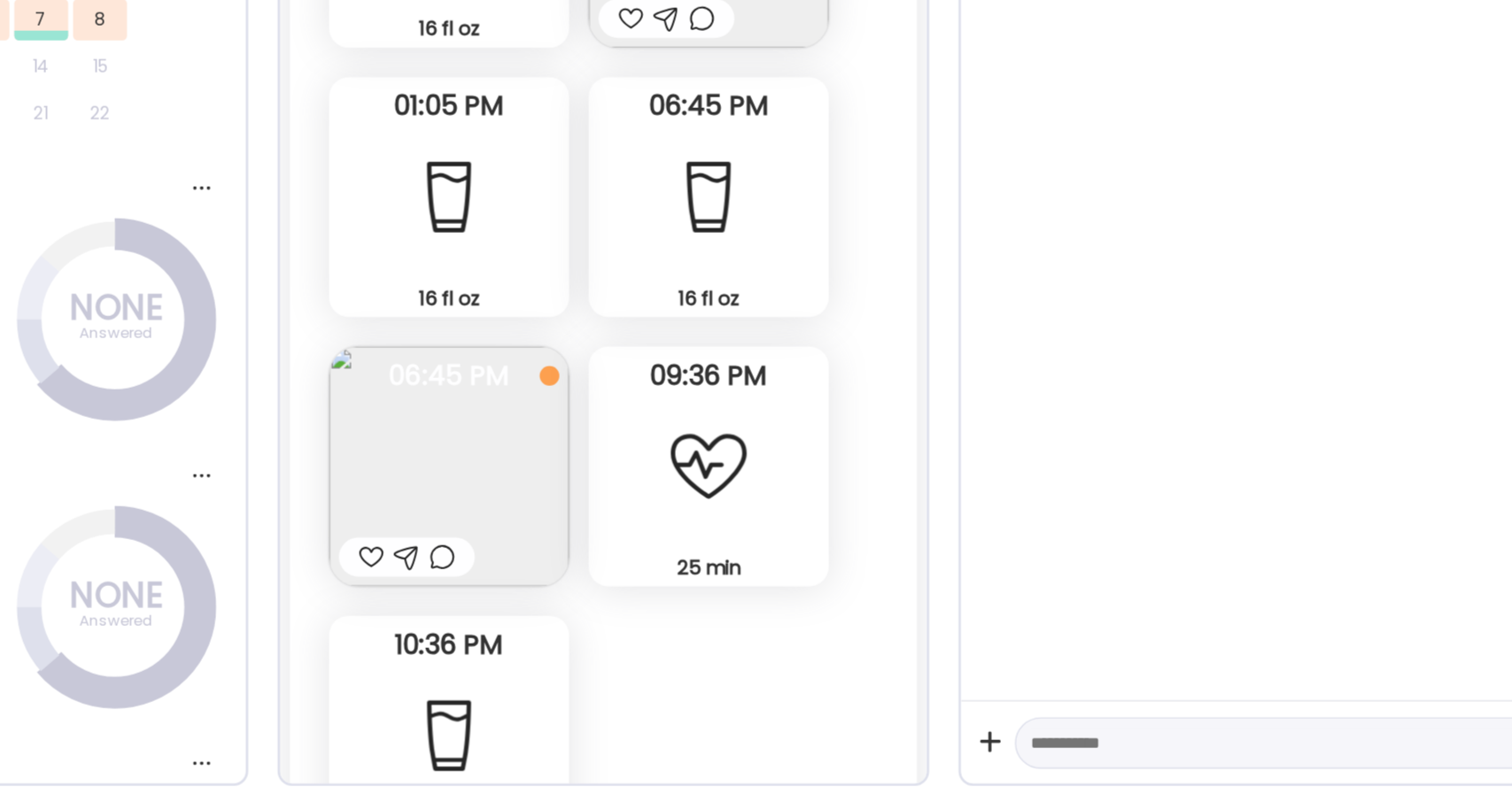
scroll to position [11136, 0]
click at [677, 563] on img at bounding box center [645, 557] width 174 height 174
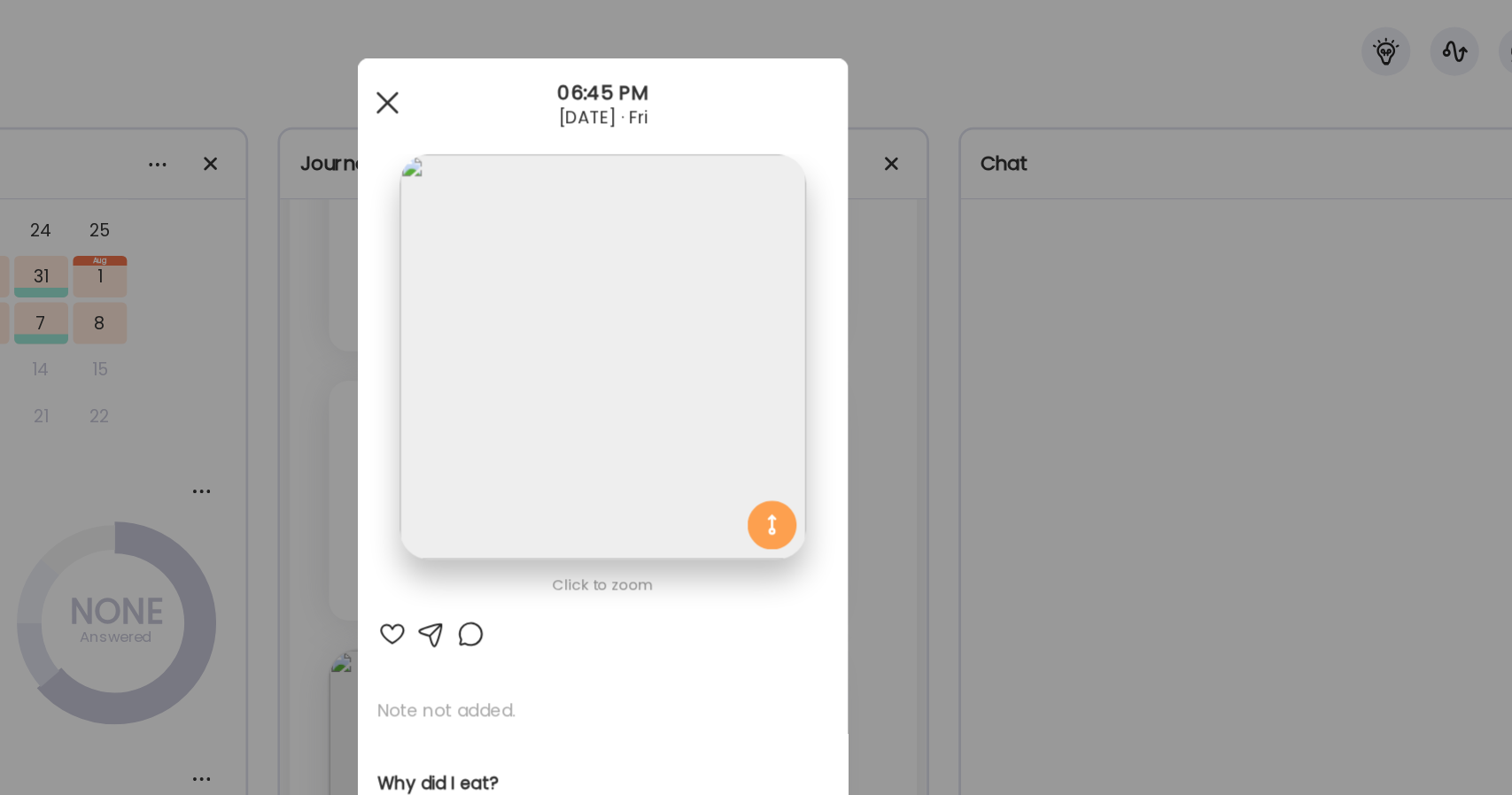
click at [590, 87] on div at bounding box center [600, 74] width 35 height 35
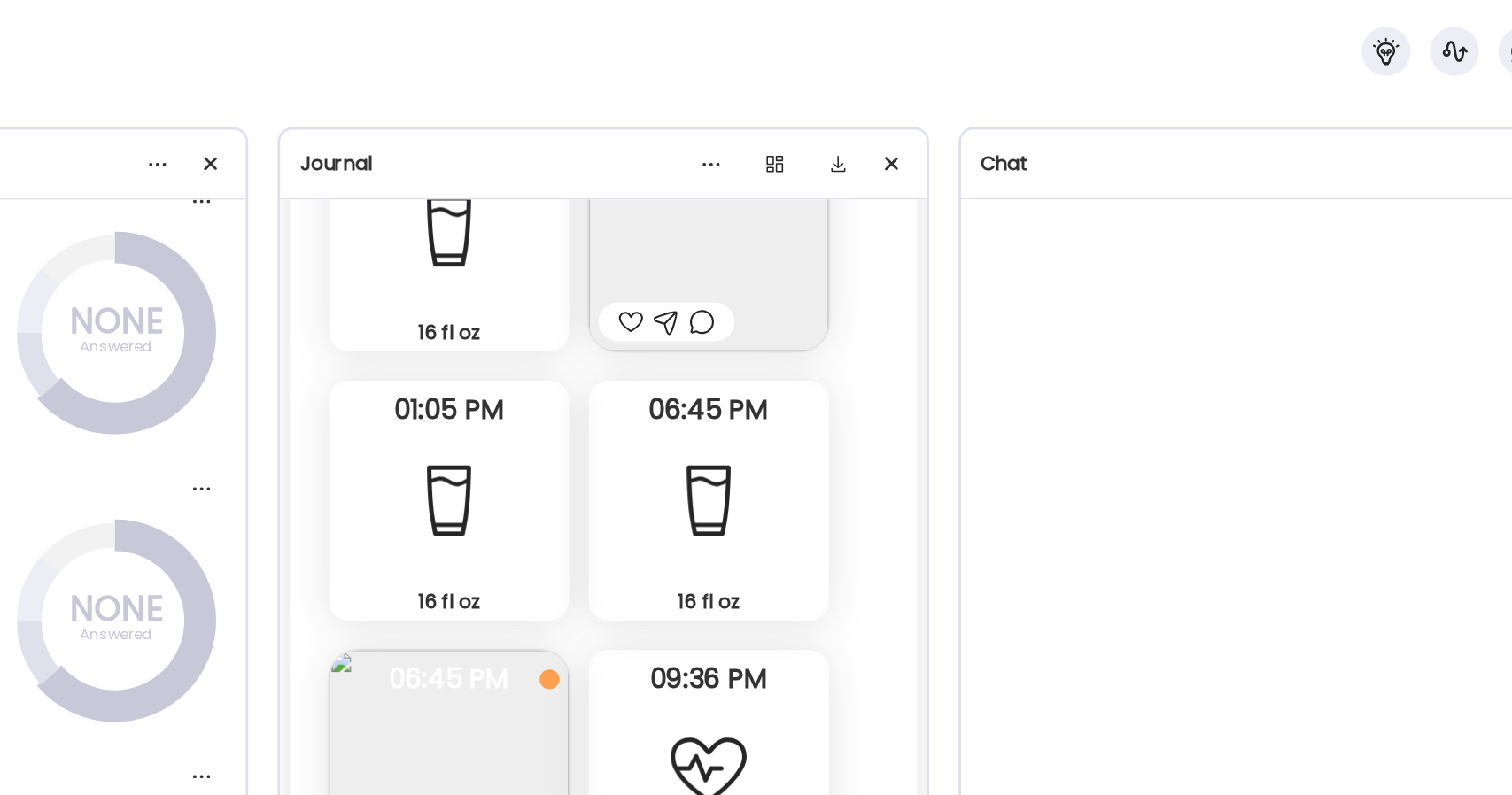
scroll to position [863, 0]
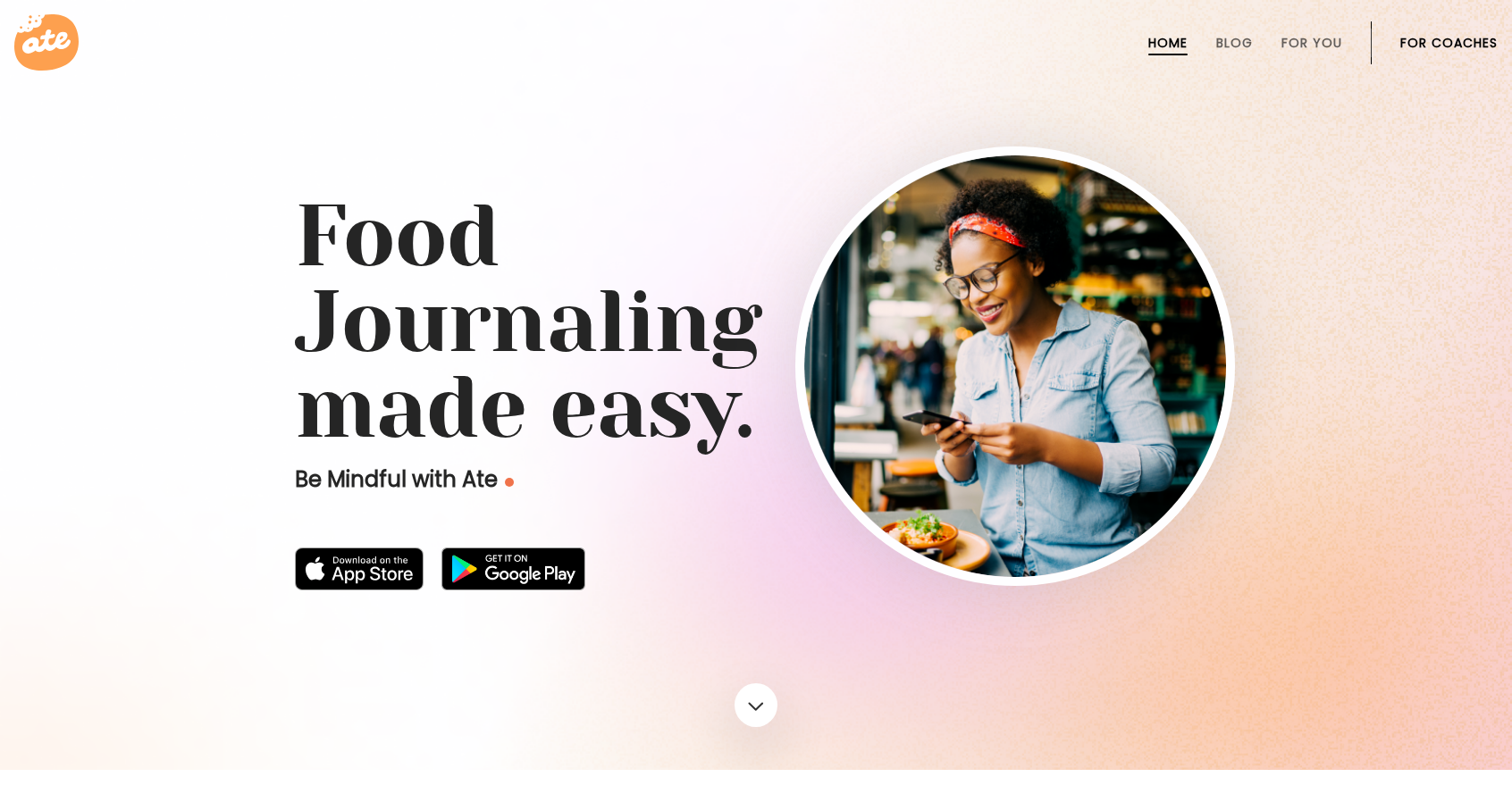
click at [1471, 50] on link "For Coaches" at bounding box center [1448, 43] width 98 height 15
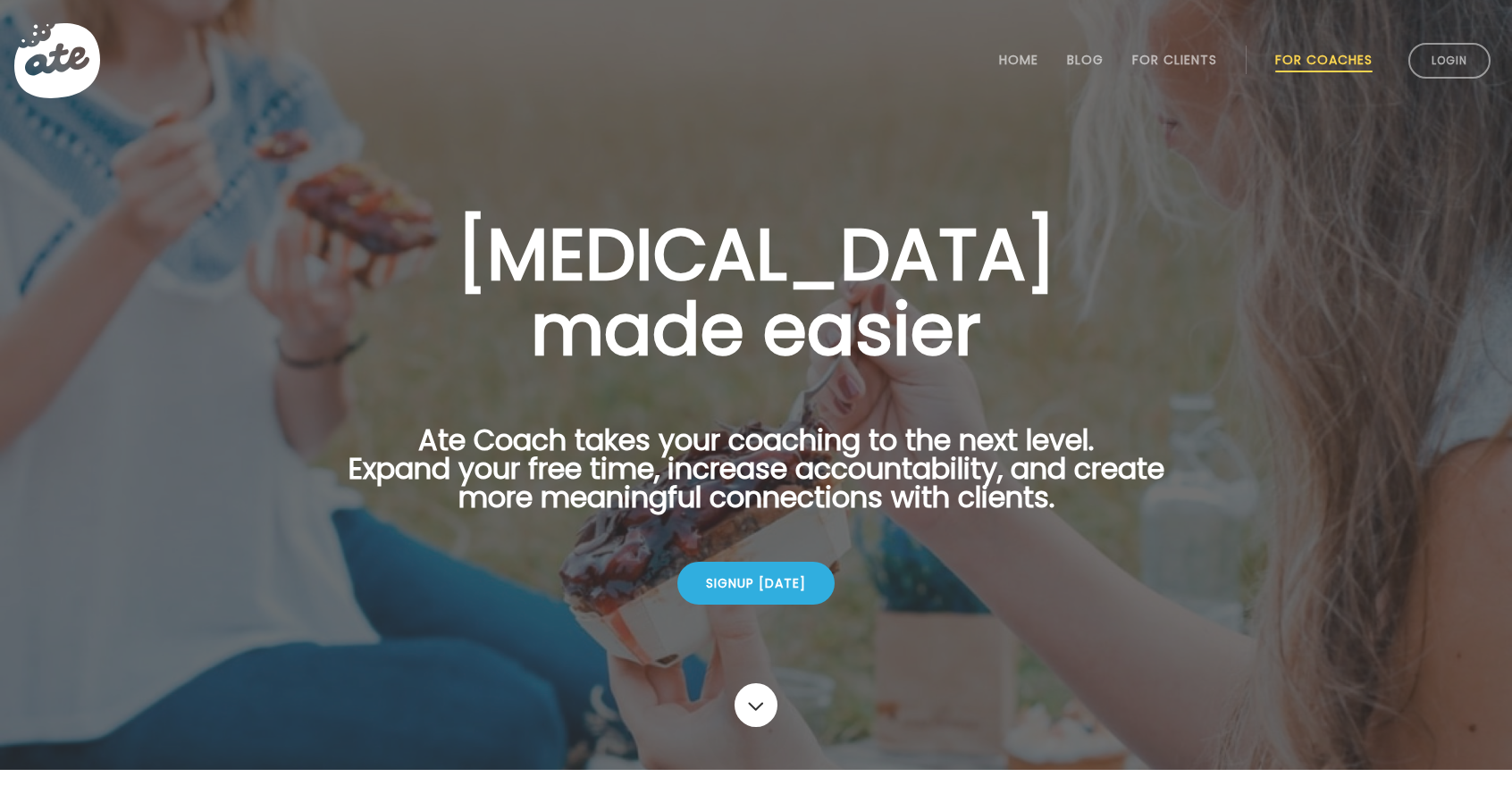
click at [1471, 50] on link "Login" at bounding box center [1449, 60] width 82 height 36
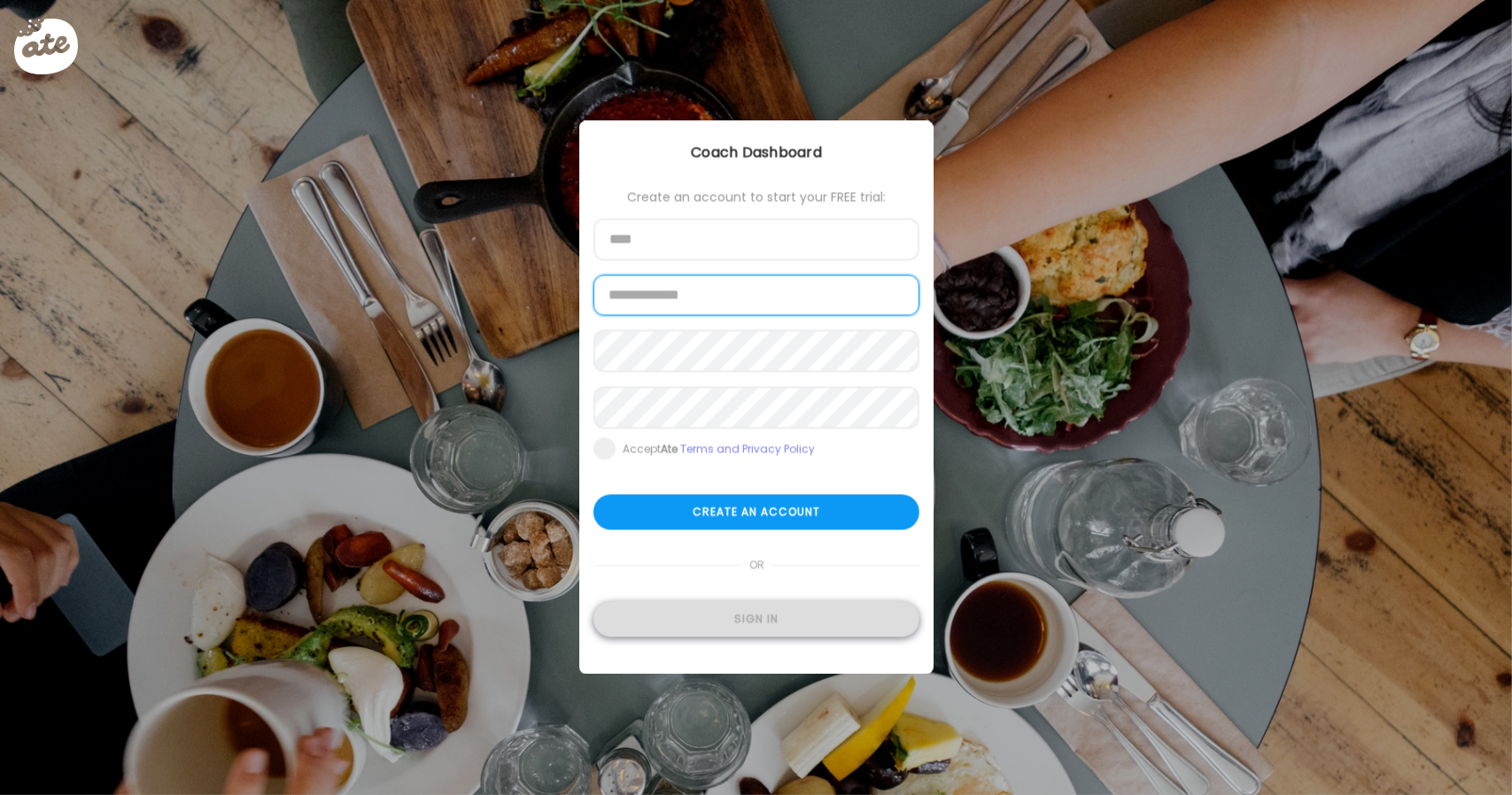
type input "**********"
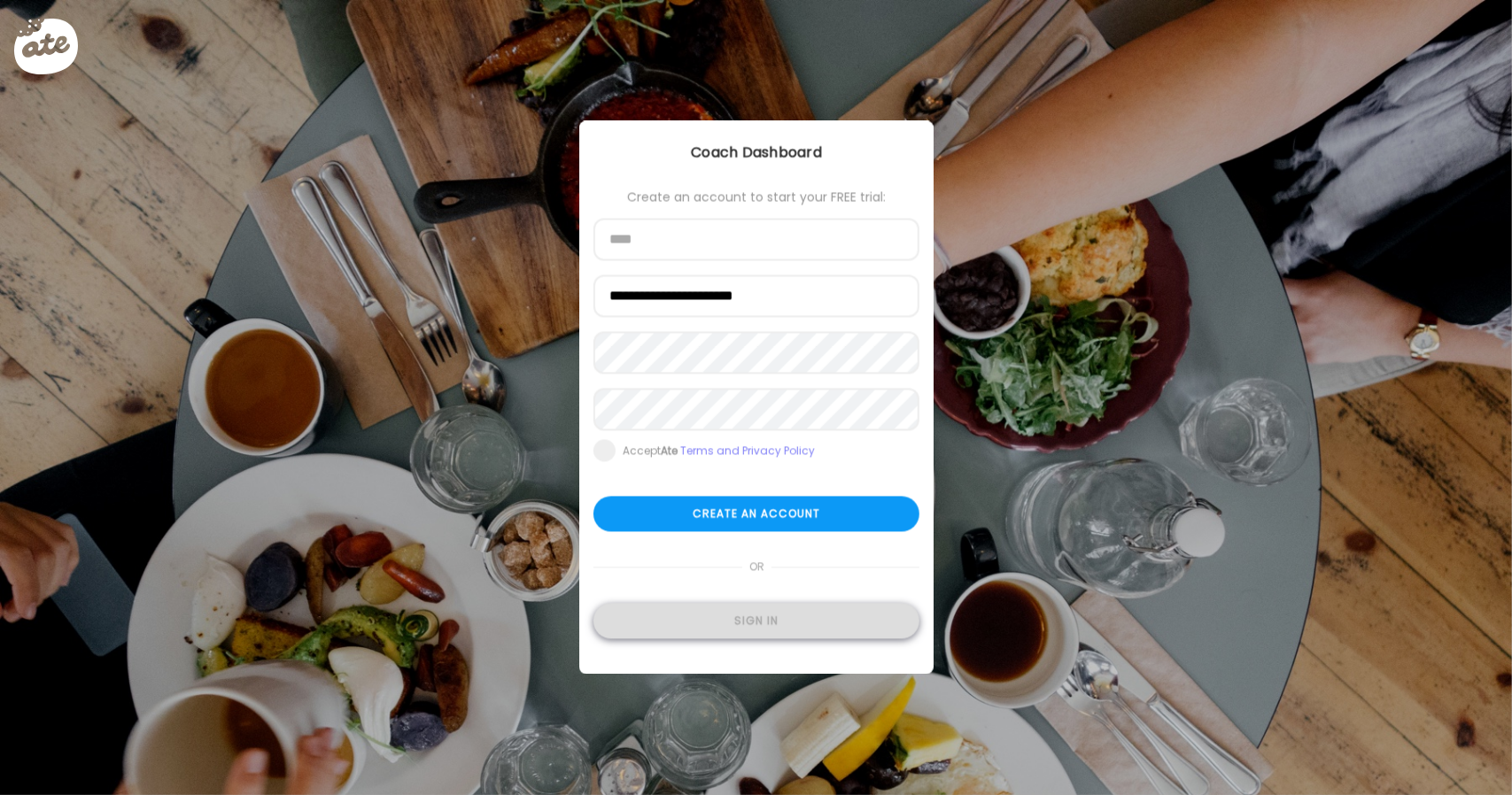
type input "**********"
click at [737, 635] on div "Sign in" at bounding box center [756, 621] width 326 height 35
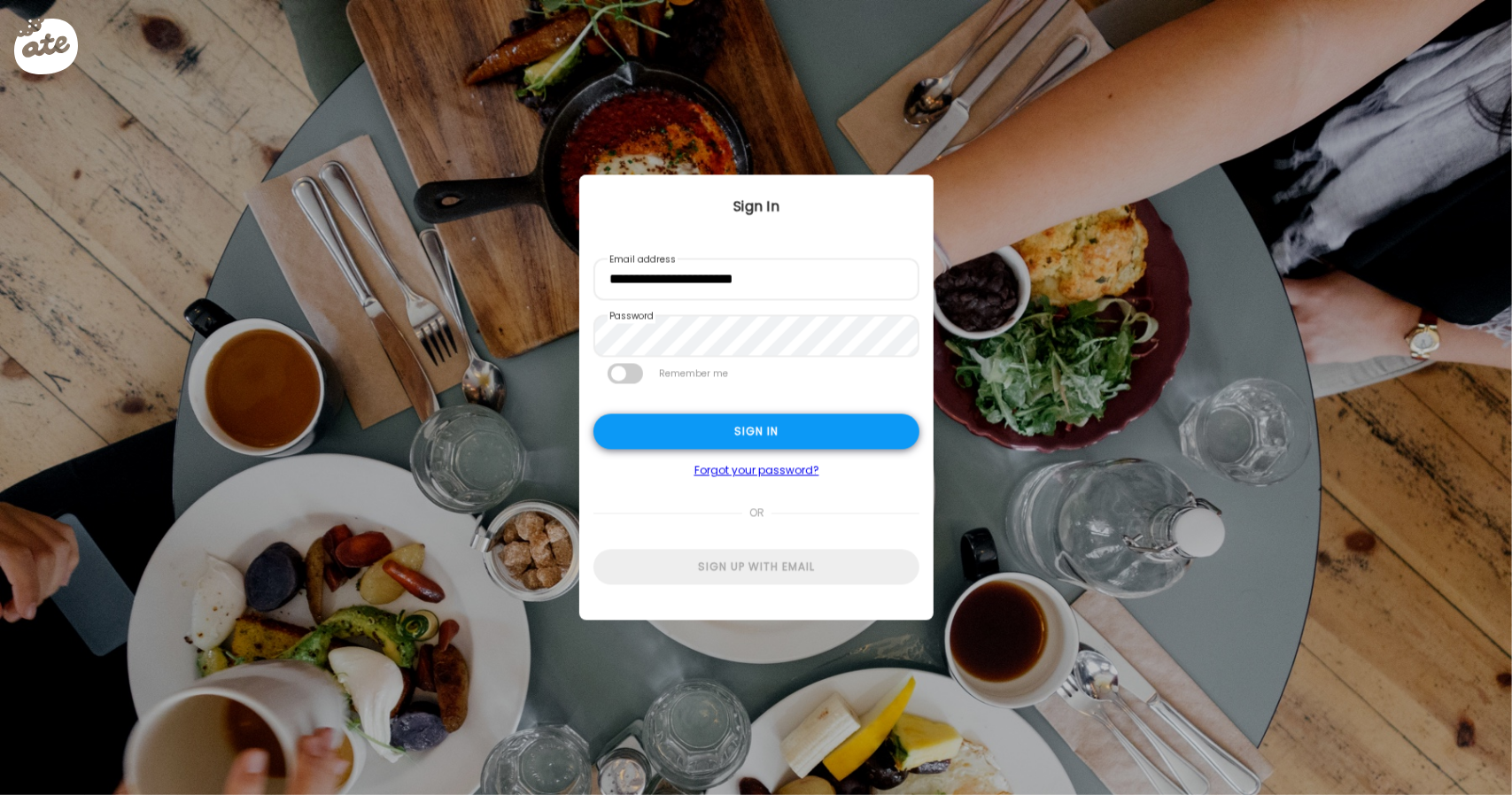
click at [773, 420] on div "Sign in" at bounding box center [756, 432] width 326 height 35
type input "**********"
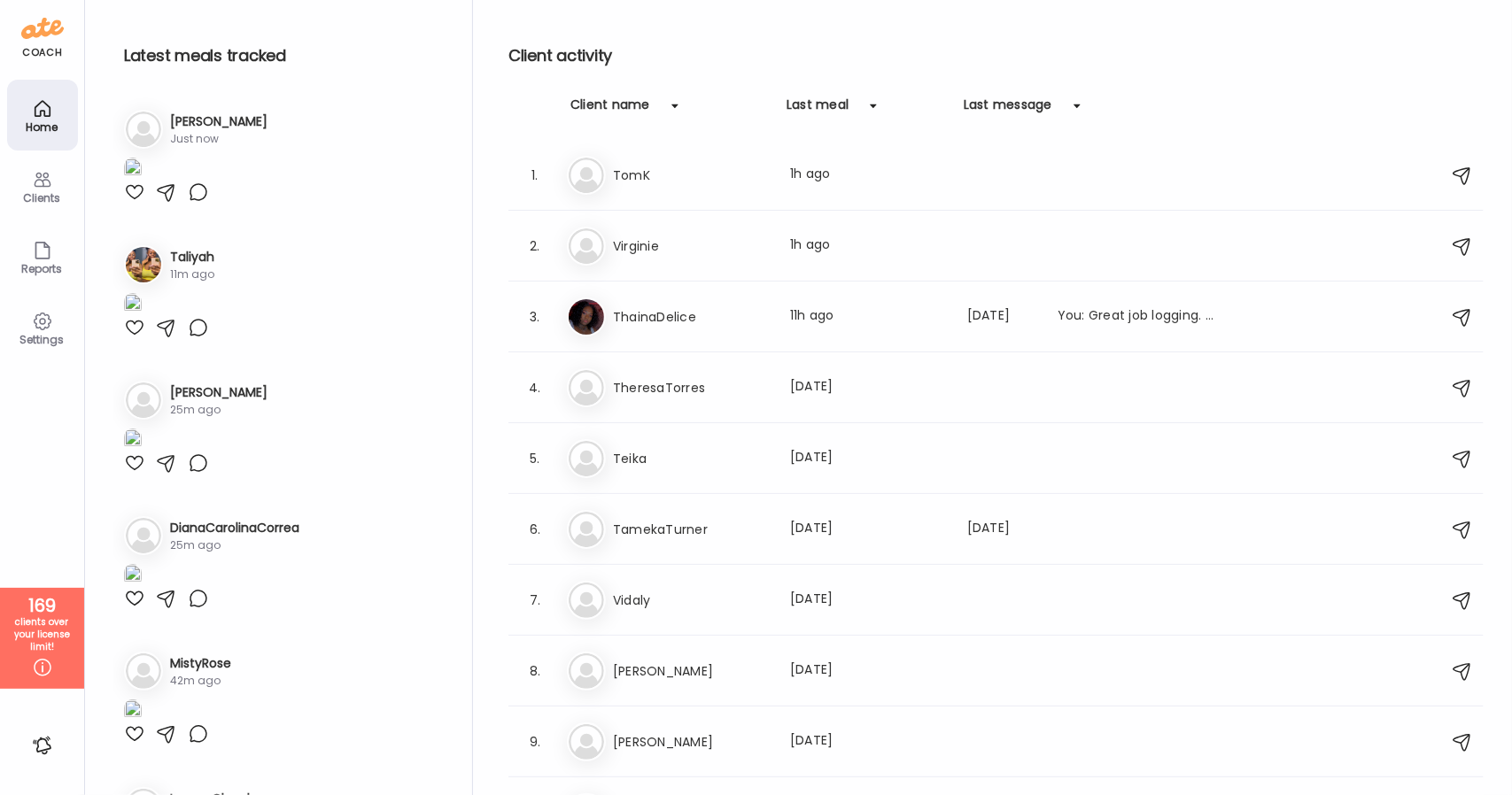
click at [199, 125] on h3 "Desiree" at bounding box center [219, 121] width 98 height 19
click at [37, 197] on div "Clients" at bounding box center [43, 197] width 63 height 12
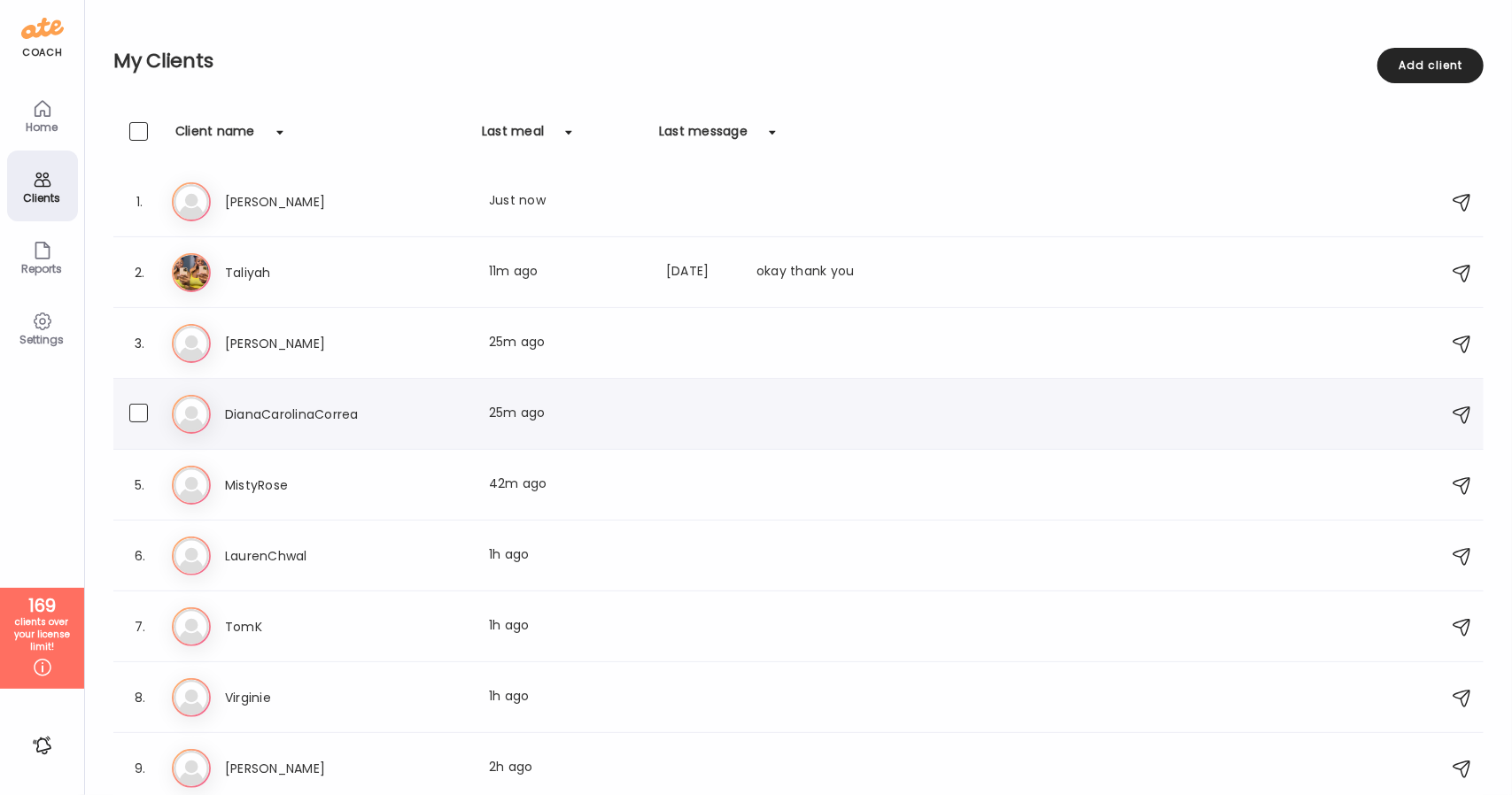
click at [308, 423] on h3 "DianaCarolinaCorrea" at bounding box center [303, 414] width 156 height 21
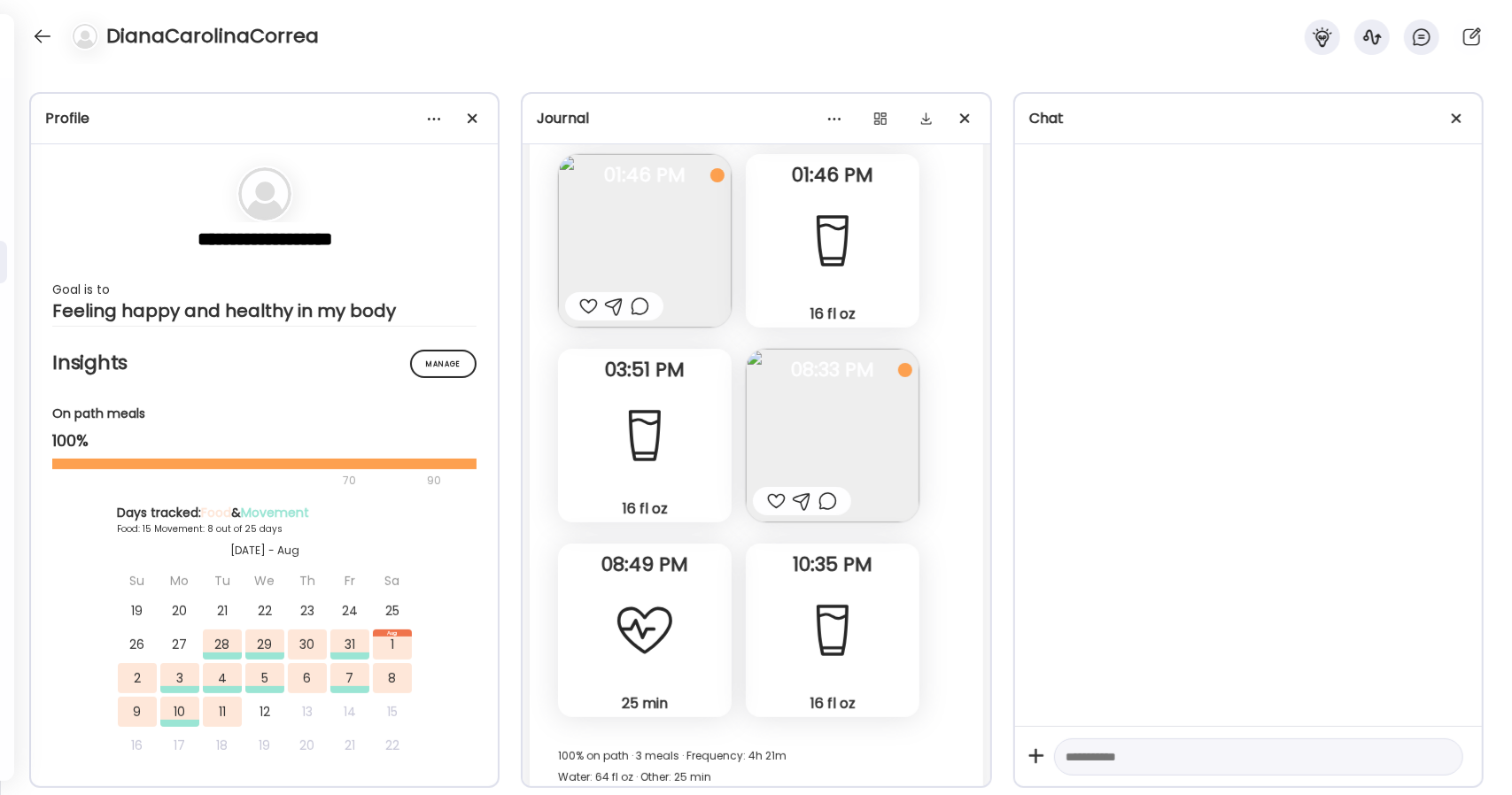
scroll to position [14088, 0]
click at [824, 412] on img at bounding box center [833, 437] width 174 height 174
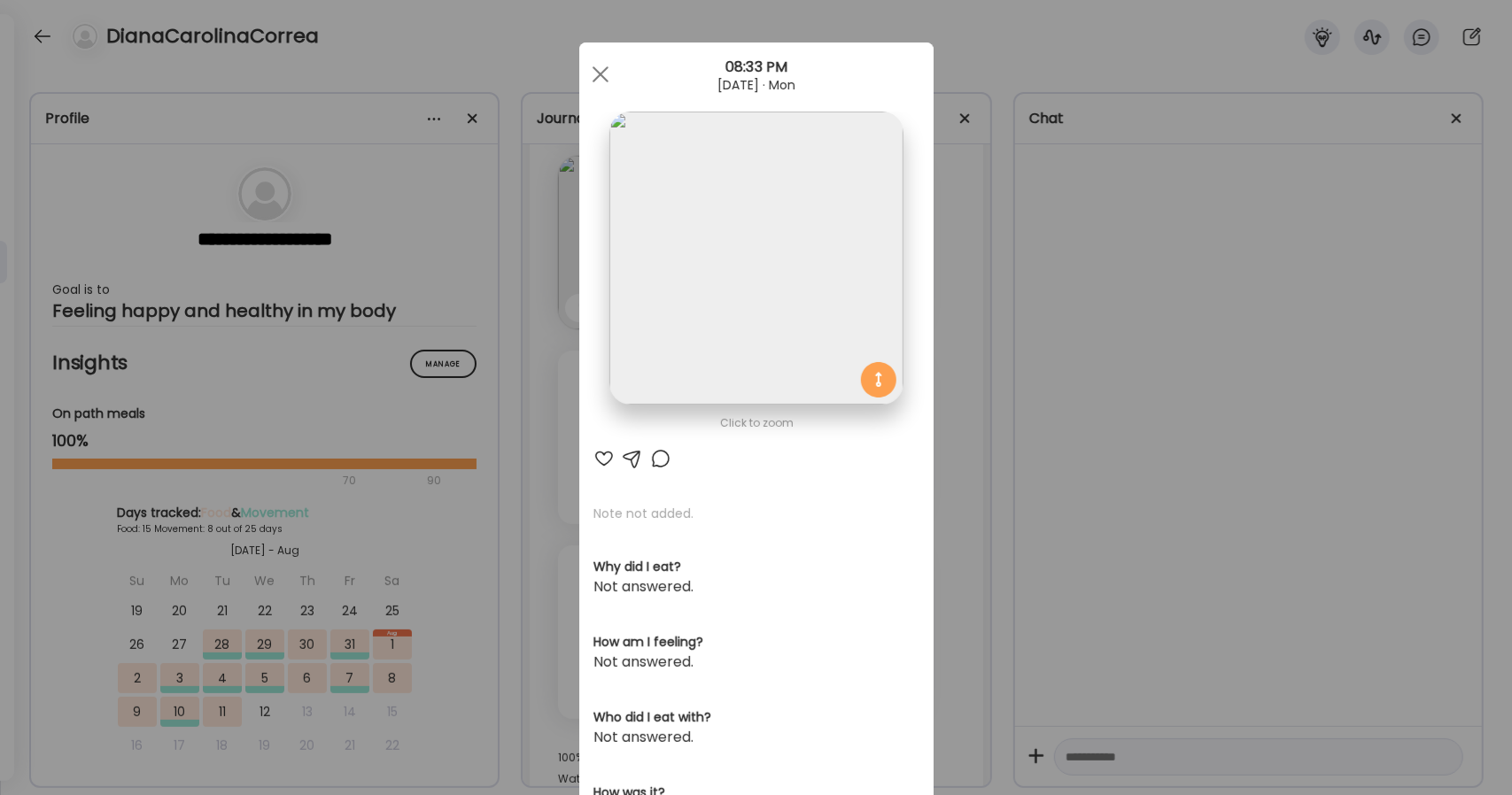
click at [813, 392] on img at bounding box center [756, 258] width 294 height 293
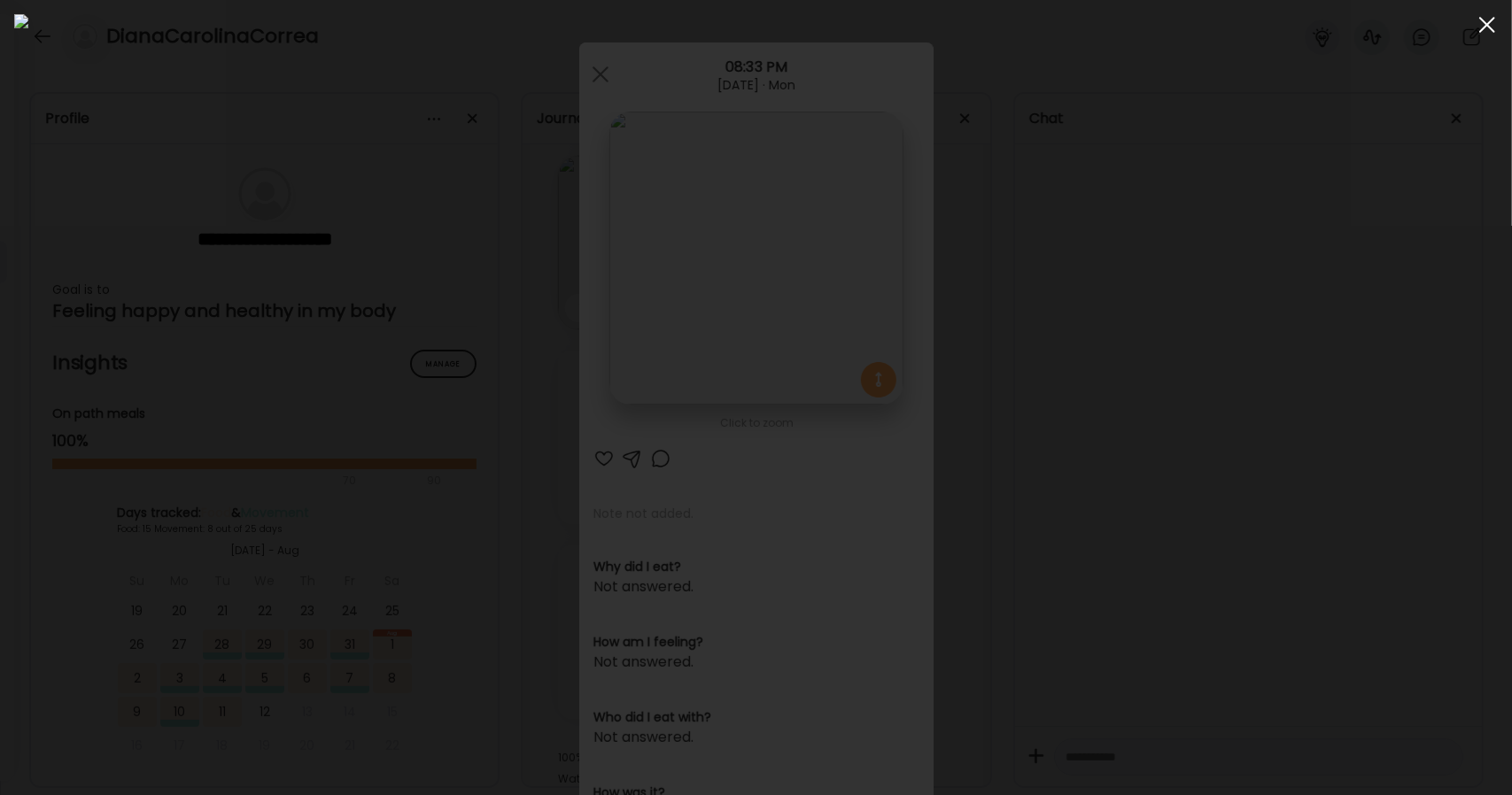
click at [1485, 24] on span at bounding box center [1488, 25] width 16 height 16
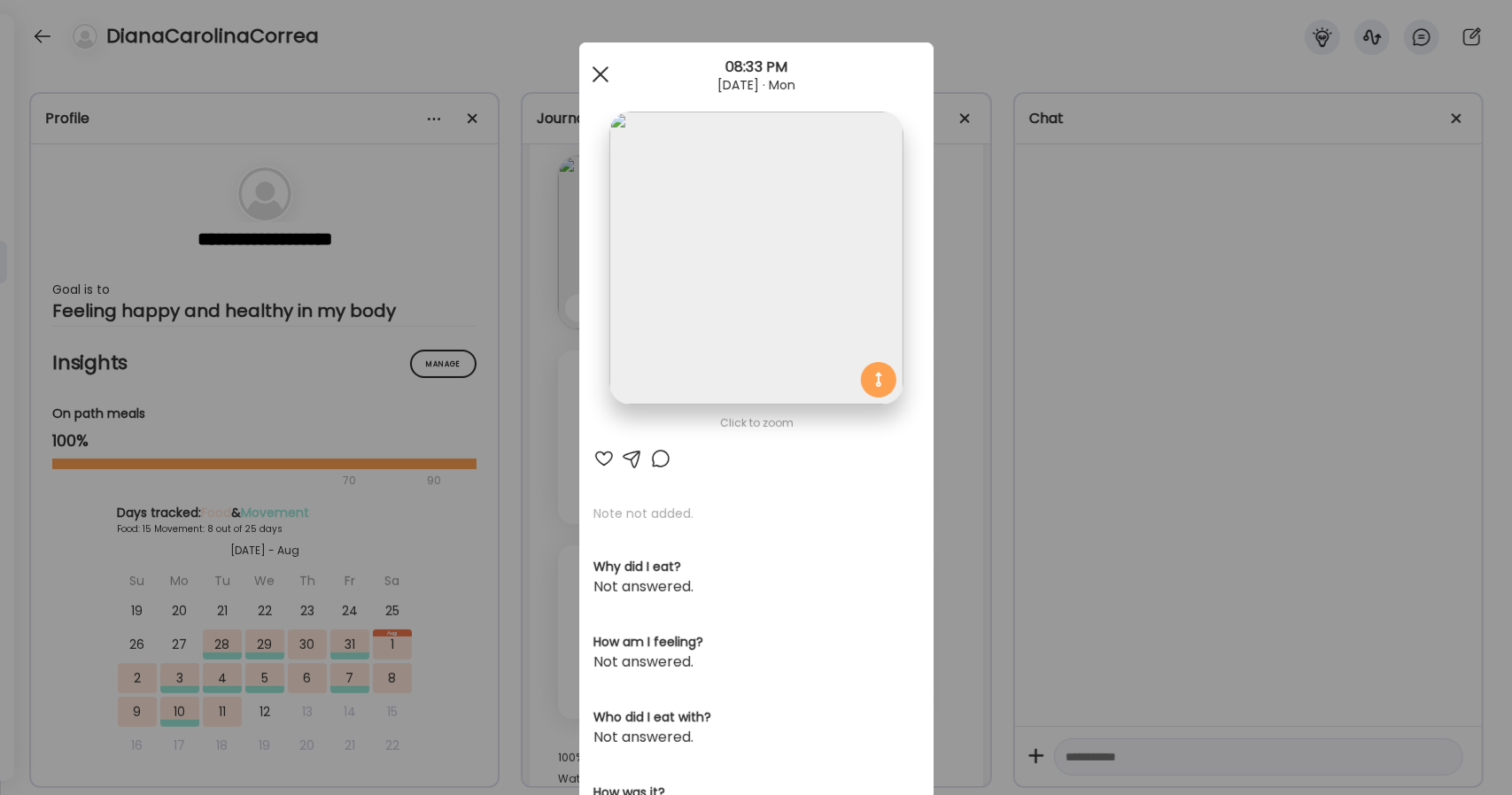
click at [602, 77] on div at bounding box center [600, 74] width 35 height 35
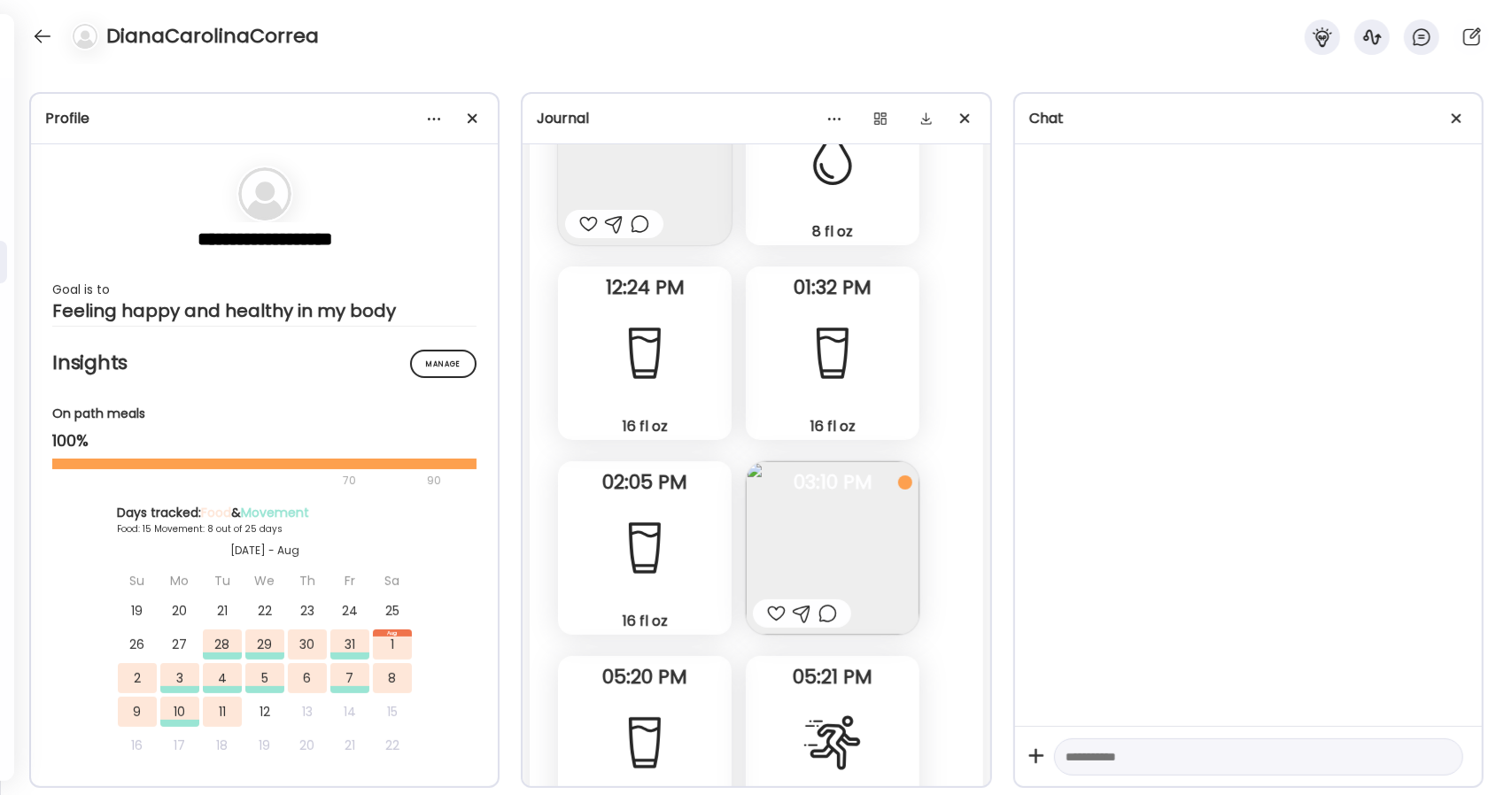
scroll to position [1395, 0]
